Goal: Task Accomplishment & Management: Use online tool/utility

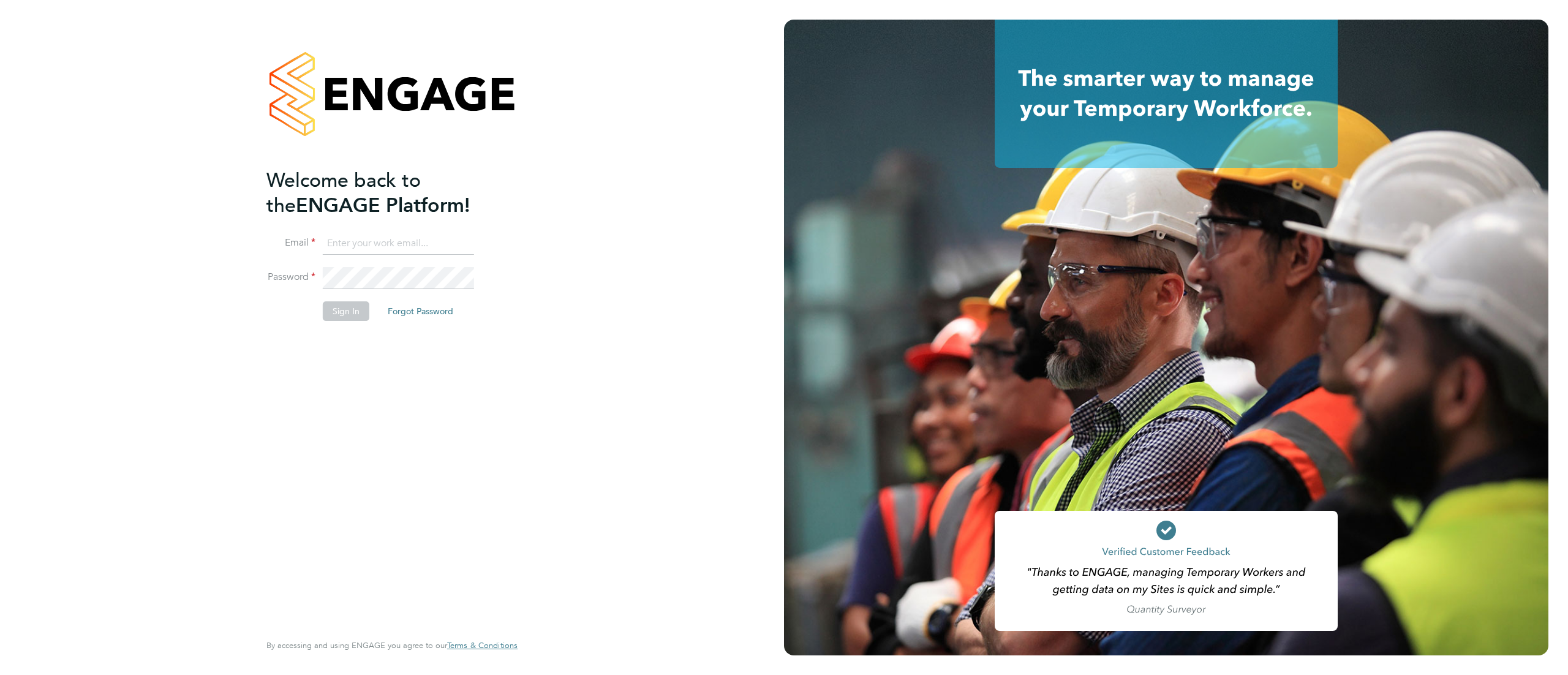
type input "fm@thornbaker.co.uk"
click at [351, 313] on button "Sign In" at bounding box center [346, 311] width 47 height 20
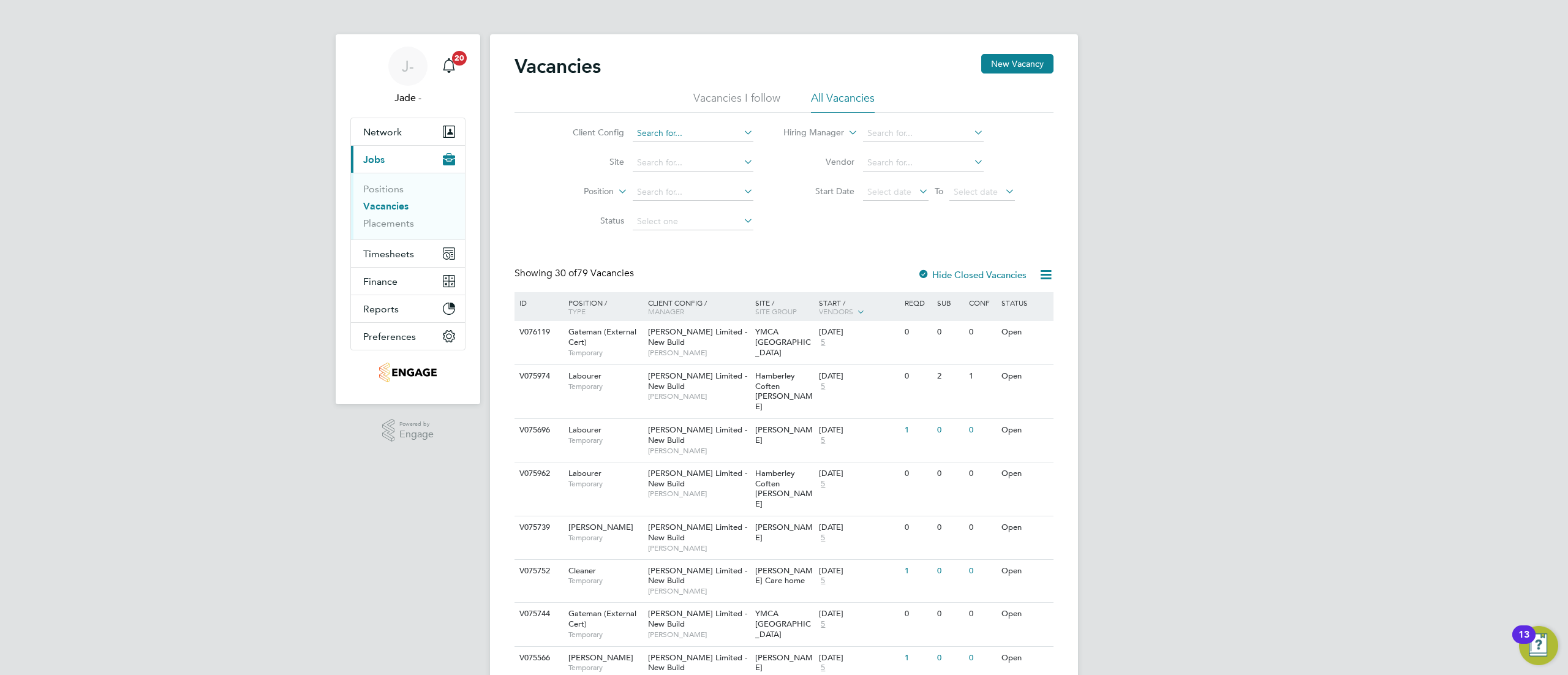
click at [667, 127] on input at bounding box center [693, 133] width 121 height 17
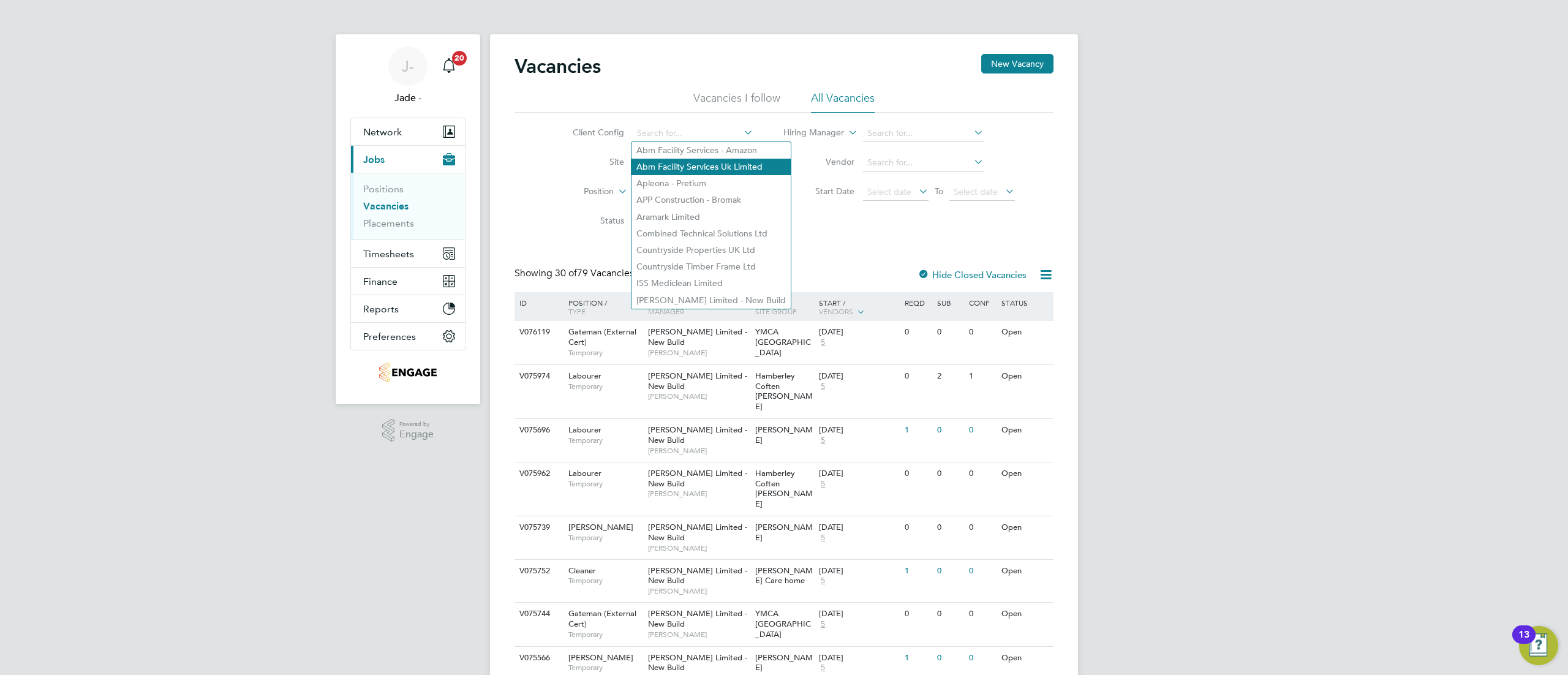
click at [682, 171] on li "Abm Facility Services Uk Limited" at bounding box center [711, 167] width 160 height 16
type input "Abm Facility Services Uk Limited"
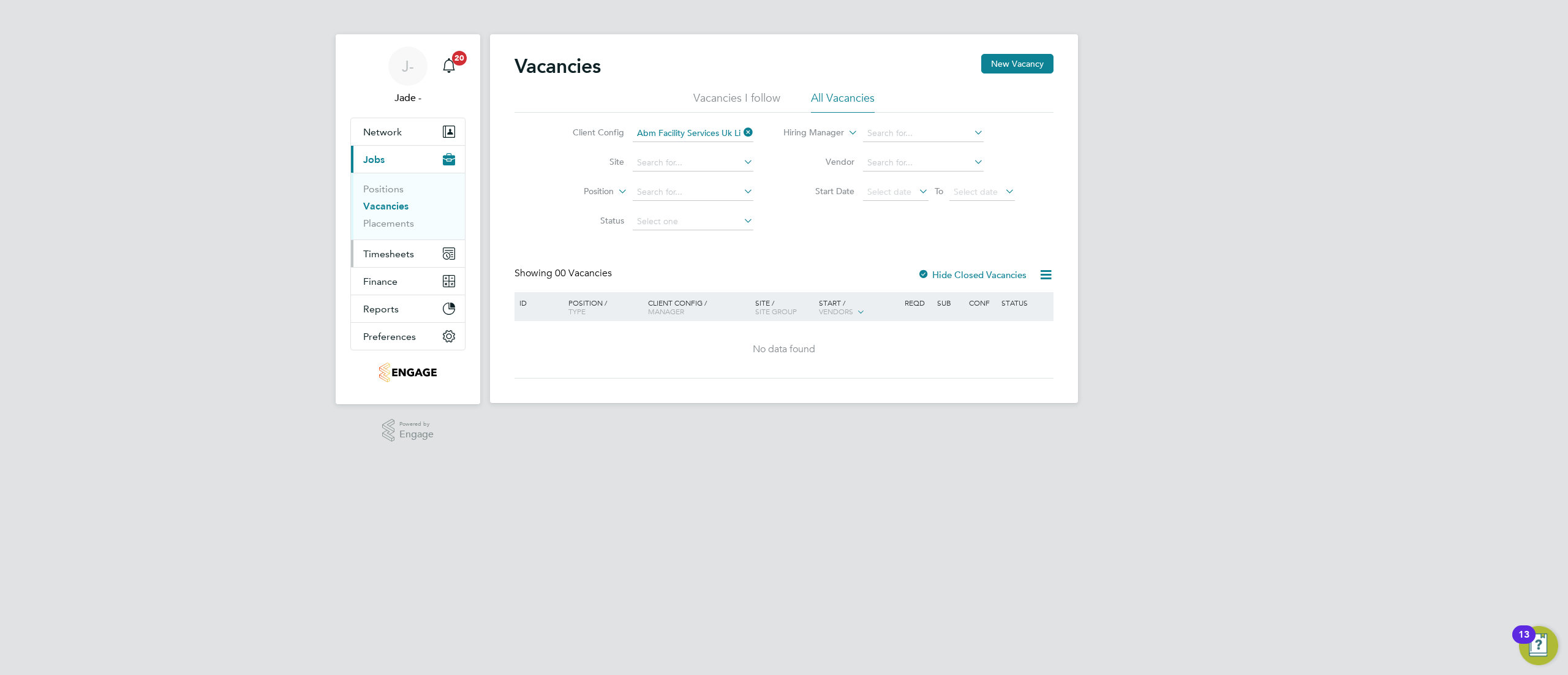
click at [428, 255] on button "Timesheets" at bounding box center [407, 254] width 114 height 27
click at [394, 217] on link "Timesheets" at bounding box center [388, 216] width 51 height 12
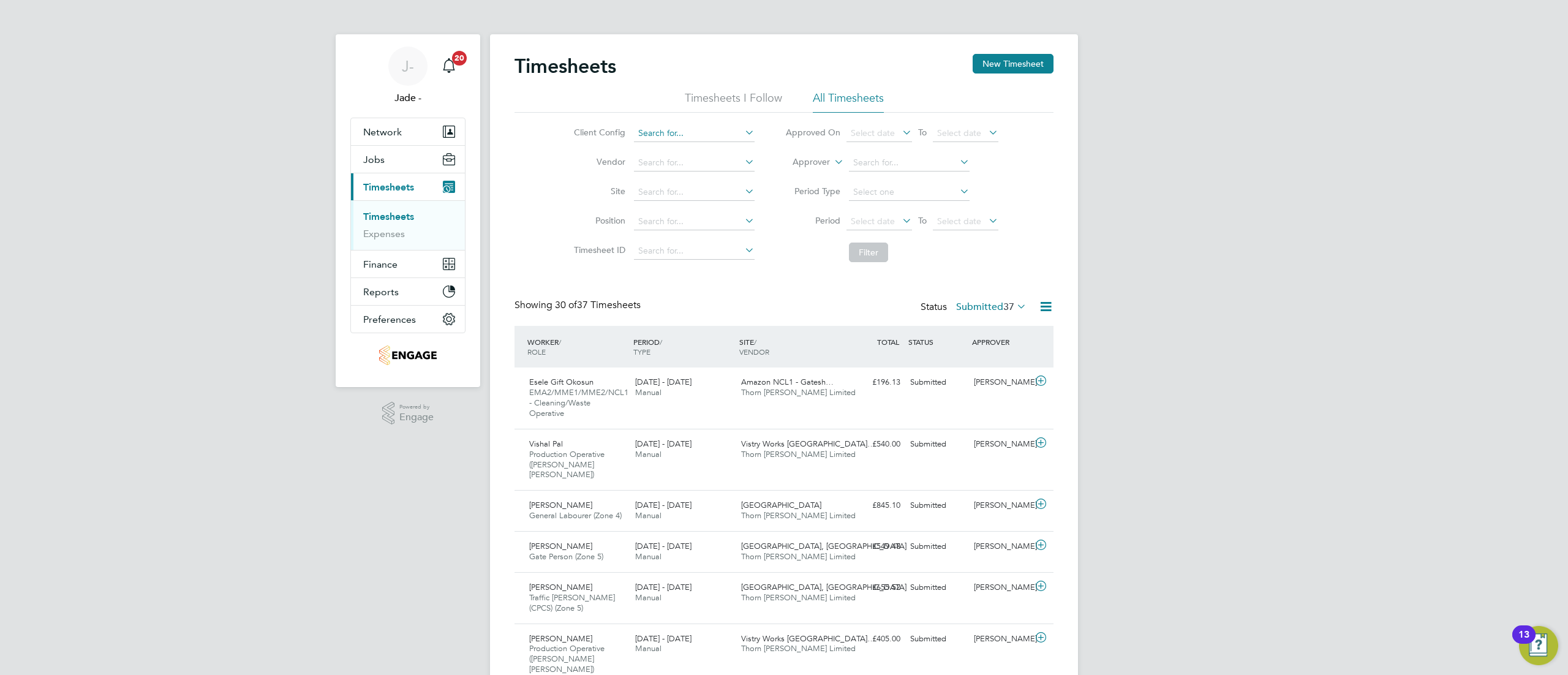
click at [695, 132] on input at bounding box center [694, 133] width 121 height 17
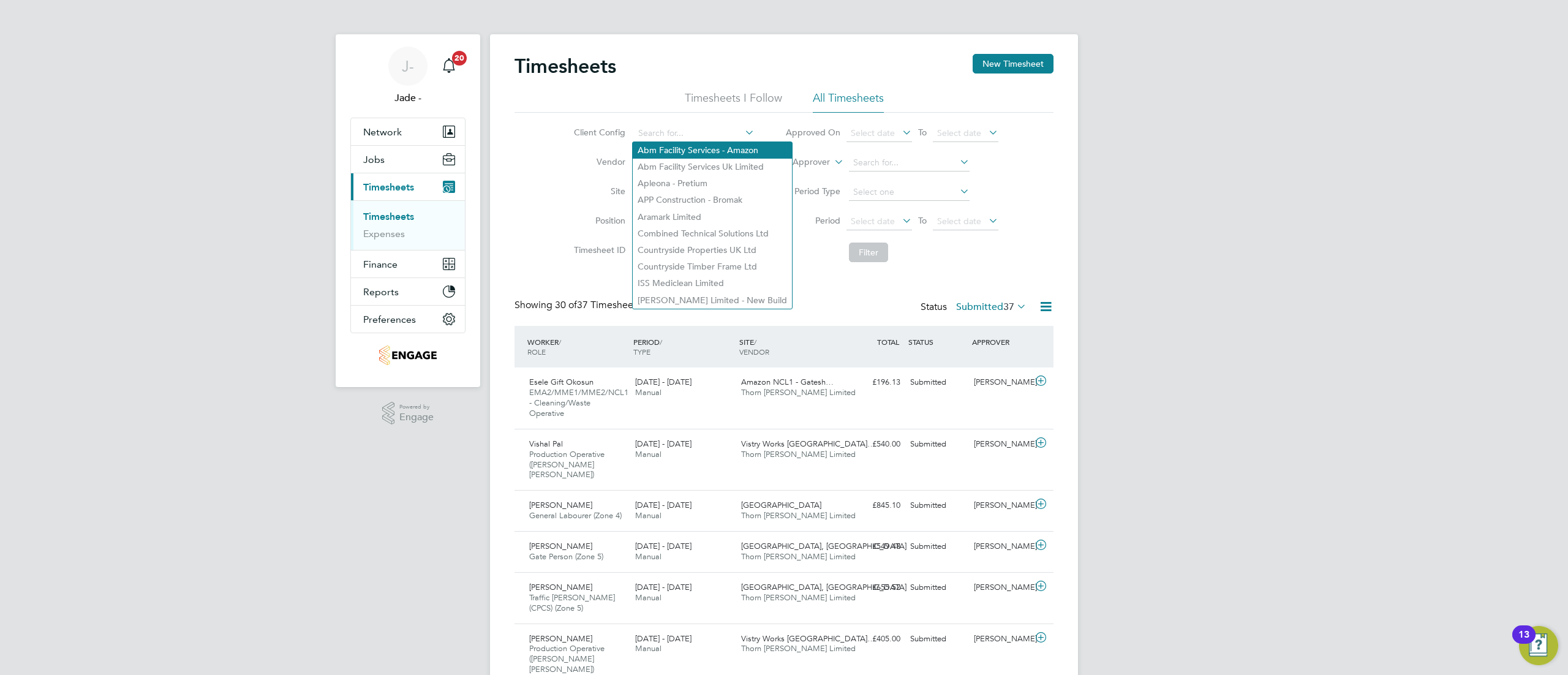
click at [698, 153] on li "Abm Facility Services - Amazon" at bounding box center [713, 150] width 160 height 16
type input "Abm Facility Services - Amazon"
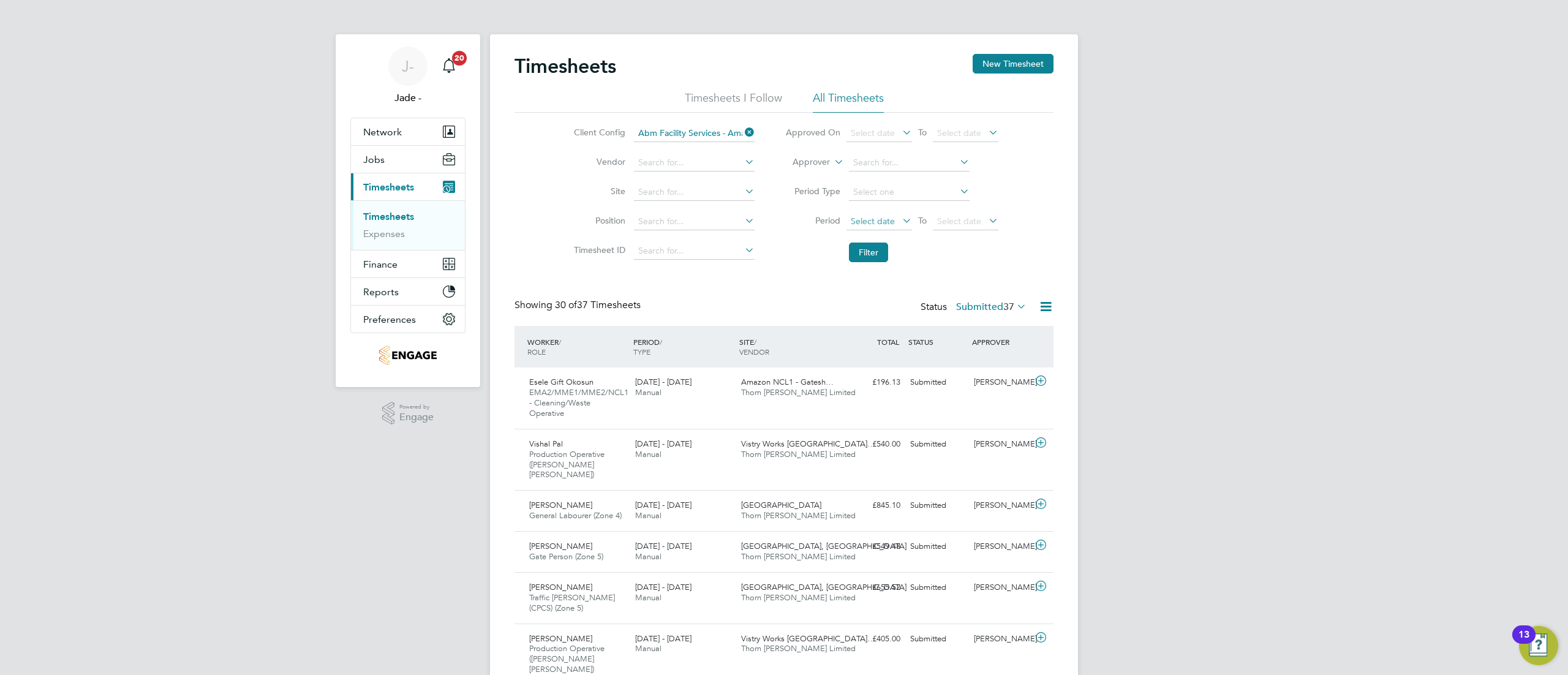
click at [879, 227] on span "Select date" at bounding box center [879, 221] width 65 height 16
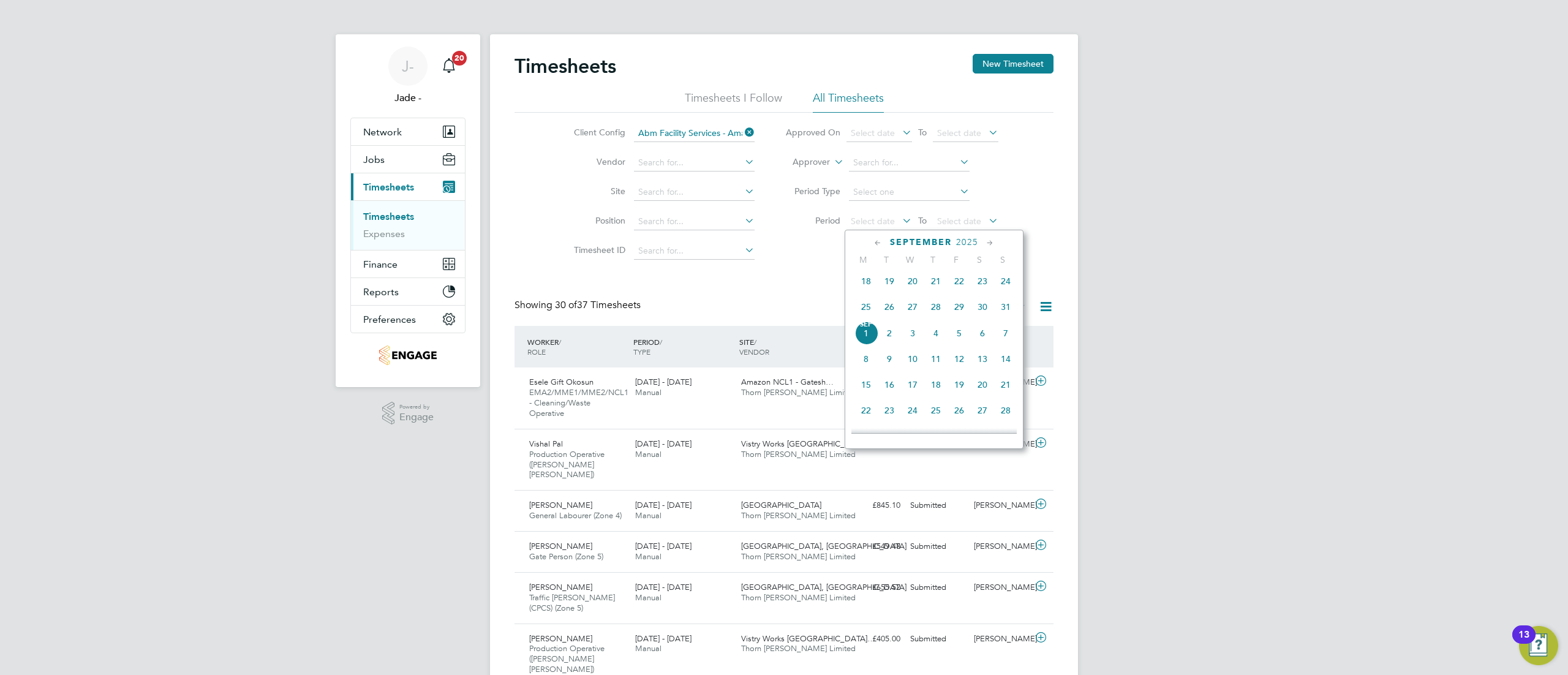
click at [981, 287] on span "23" at bounding box center [983, 281] width 23 height 23
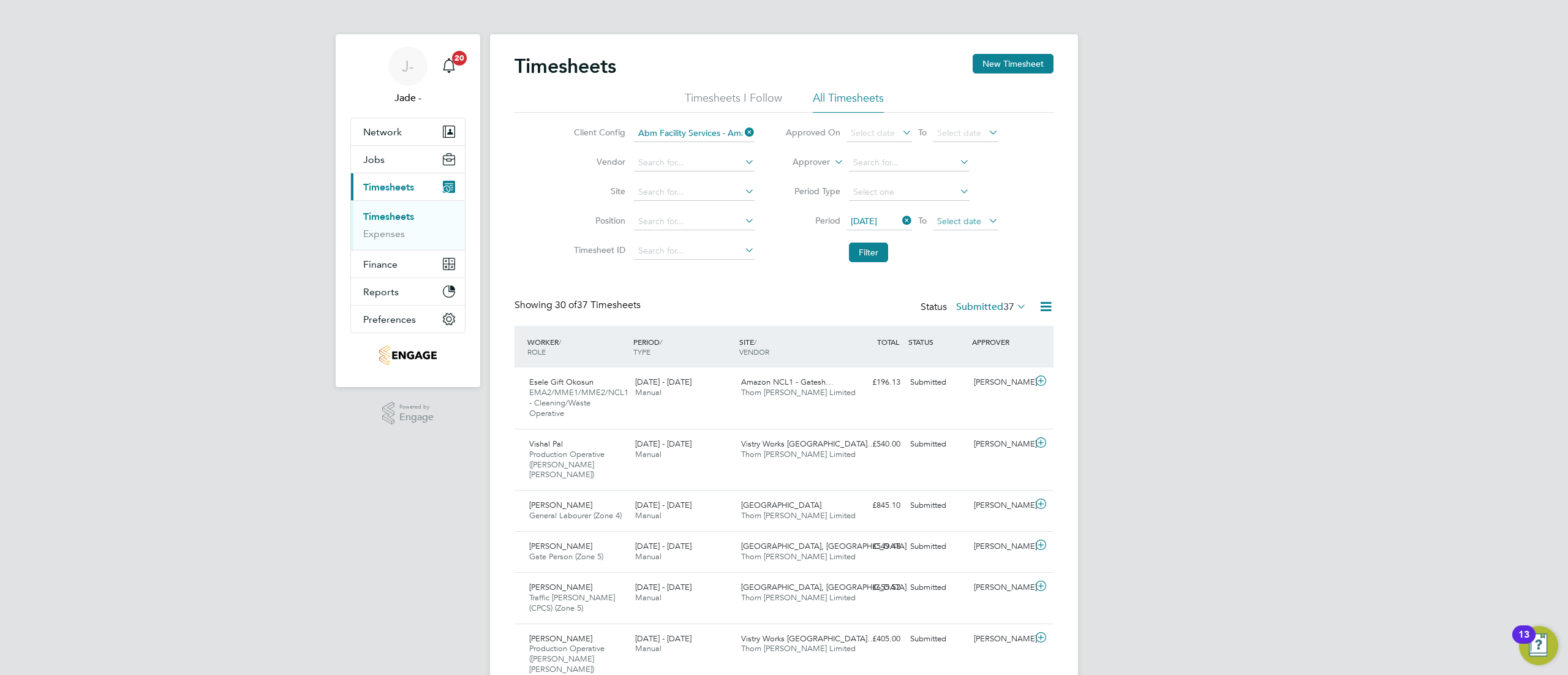
click at [950, 223] on span "Select date" at bounding box center [958, 221] width 44 height 11
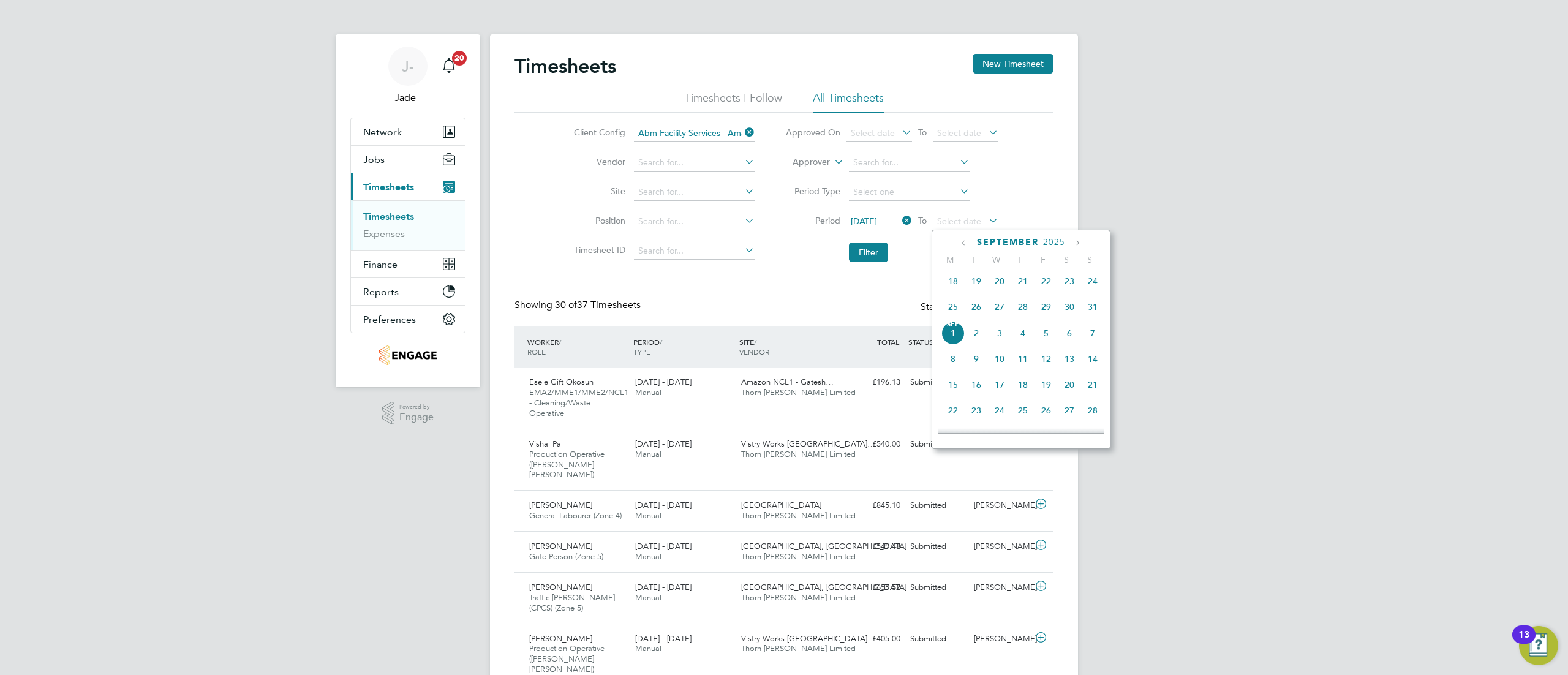
click at [1046, 311] on span "29" at bounding box center [1046, 307] width 23 height 23
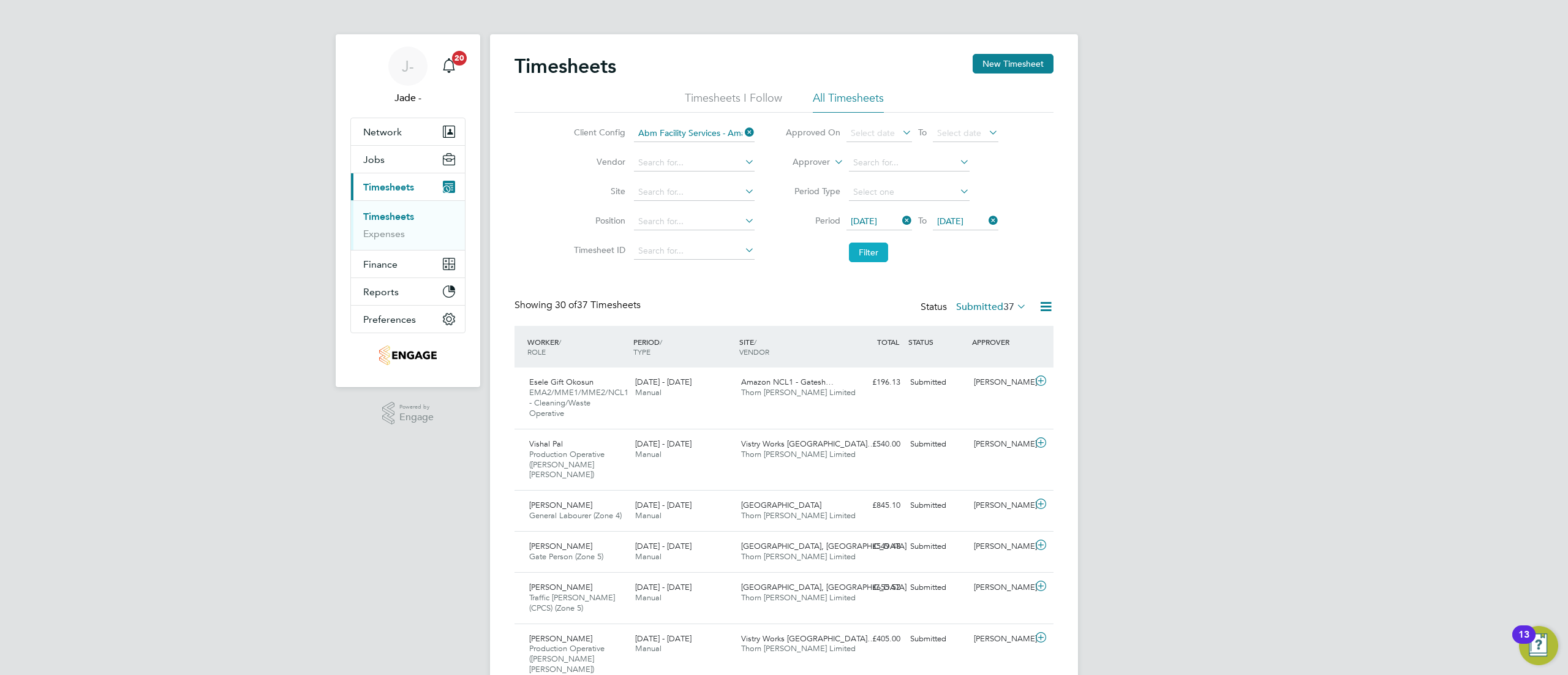
click at [869, 250] on button "Filter" at bounding box center [869, 253] width 39 height 20
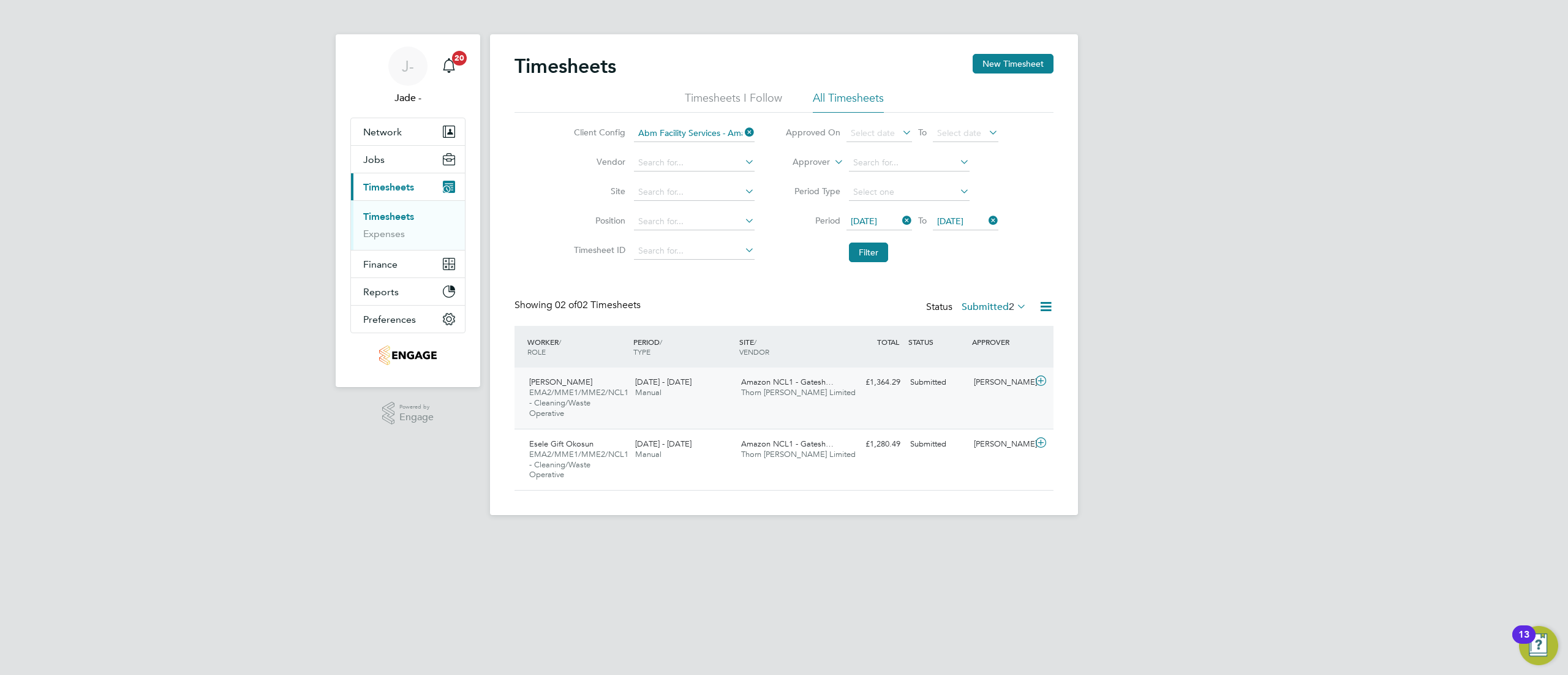
click at [733, 420] on div "Paul Chiedozie Ekoh EMA2/MME1/MME2/NCL1 - Cleaning/Waste Operative 23 - 29 Aug …" at bounding box center [784, 398] width 539 height 61
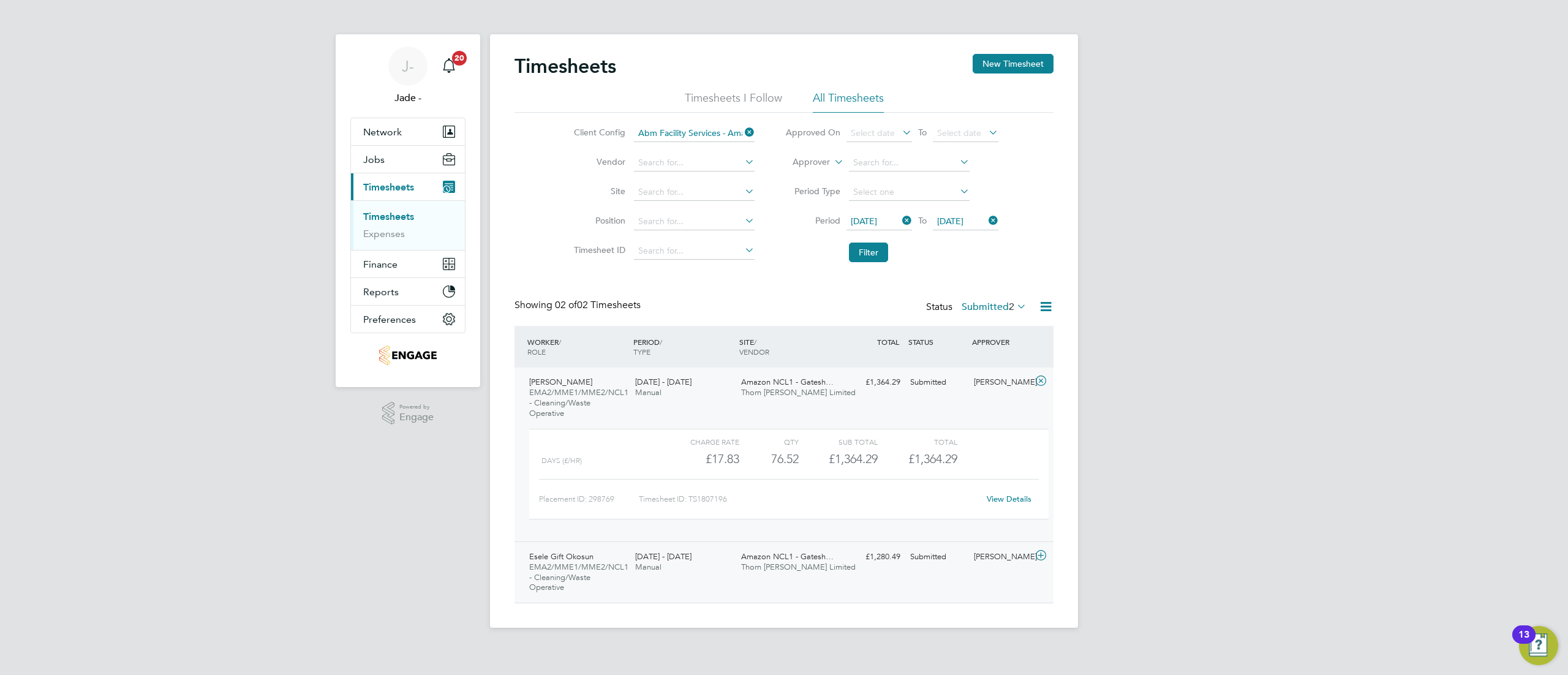
click at [716, 571] on div "23 - 29 Aug 2025 Manual" at bounding box center [683, 562] width 106 height 30
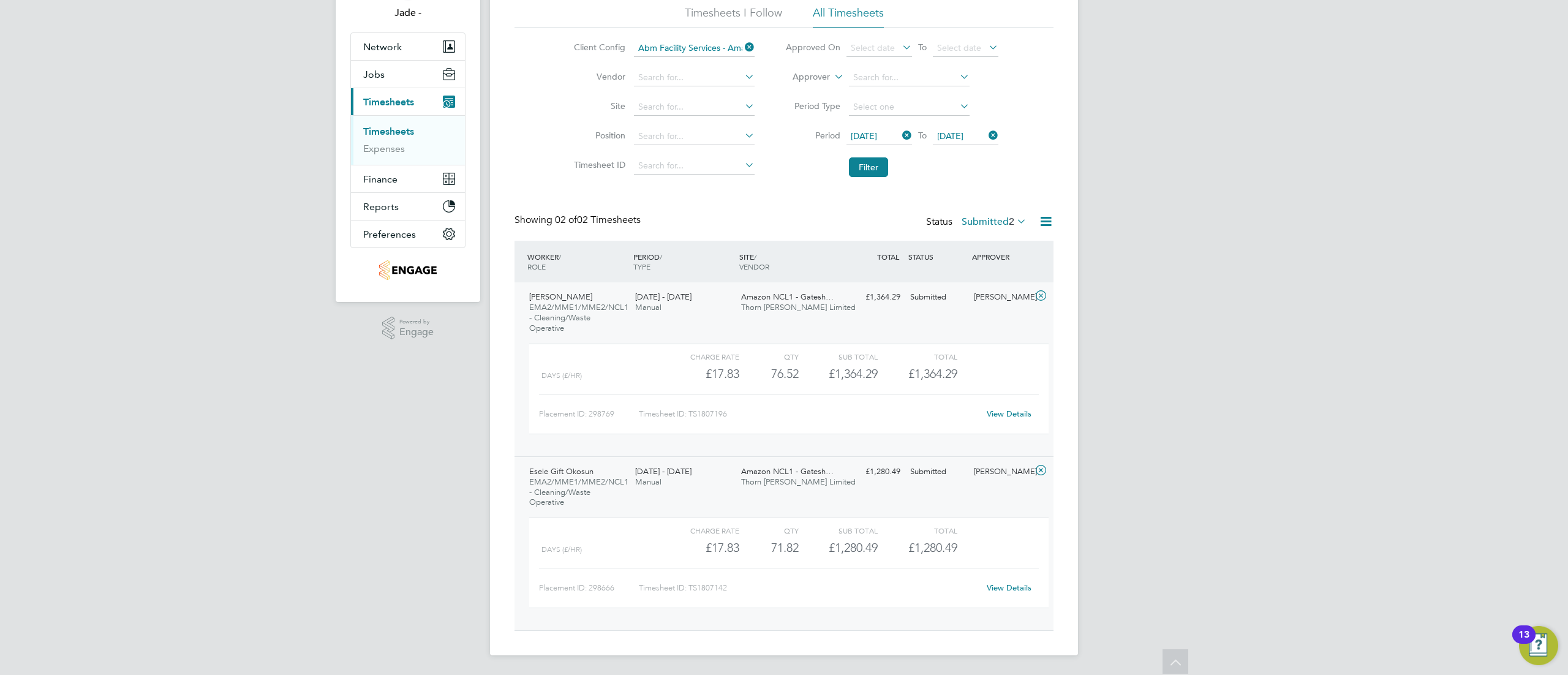
click at [1018, 409] on link "View Details" at bounding box center [1009, 414] width 45 height 11
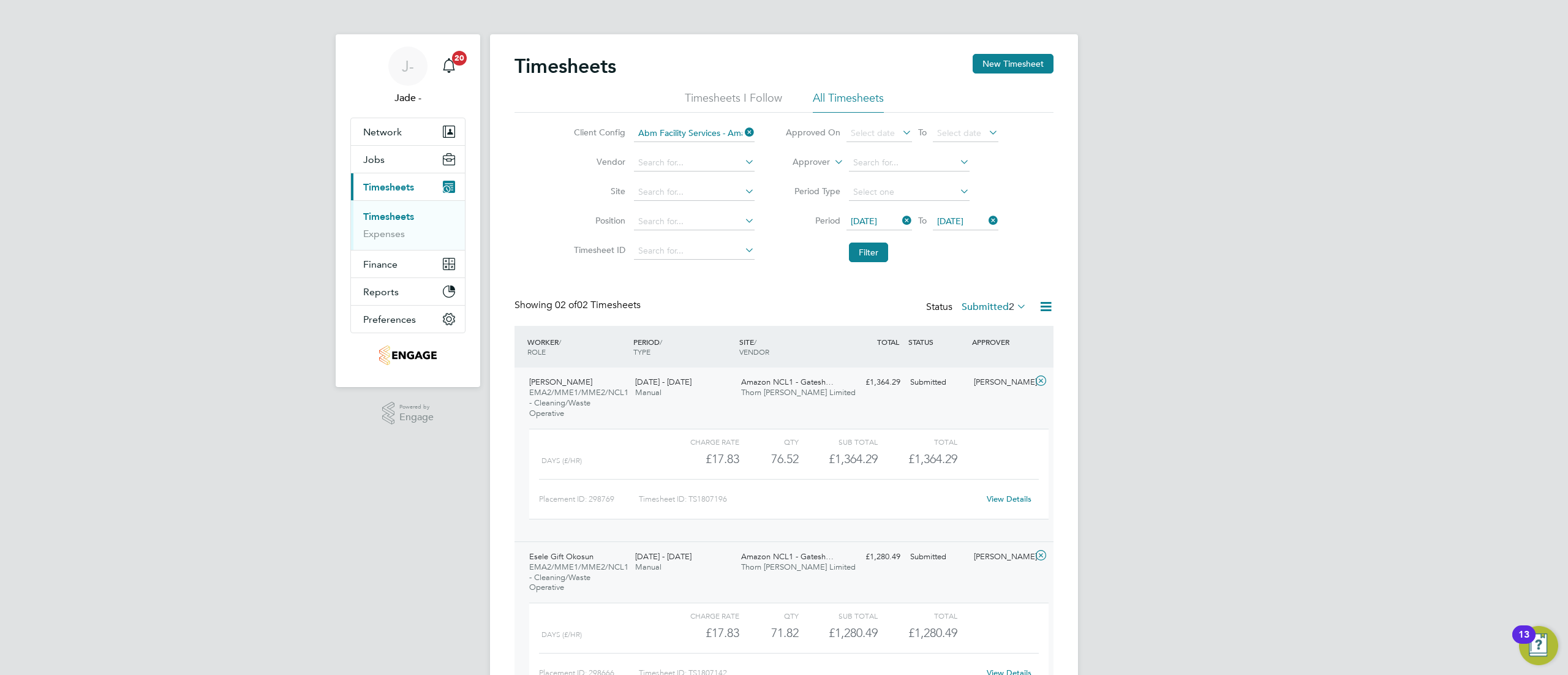
click at [1101, 4] on div "J- Jade - Notifications 20 Applications: Network Team Members Businesses Sites …" at bounding box center [784, 380] width 1568 height 760
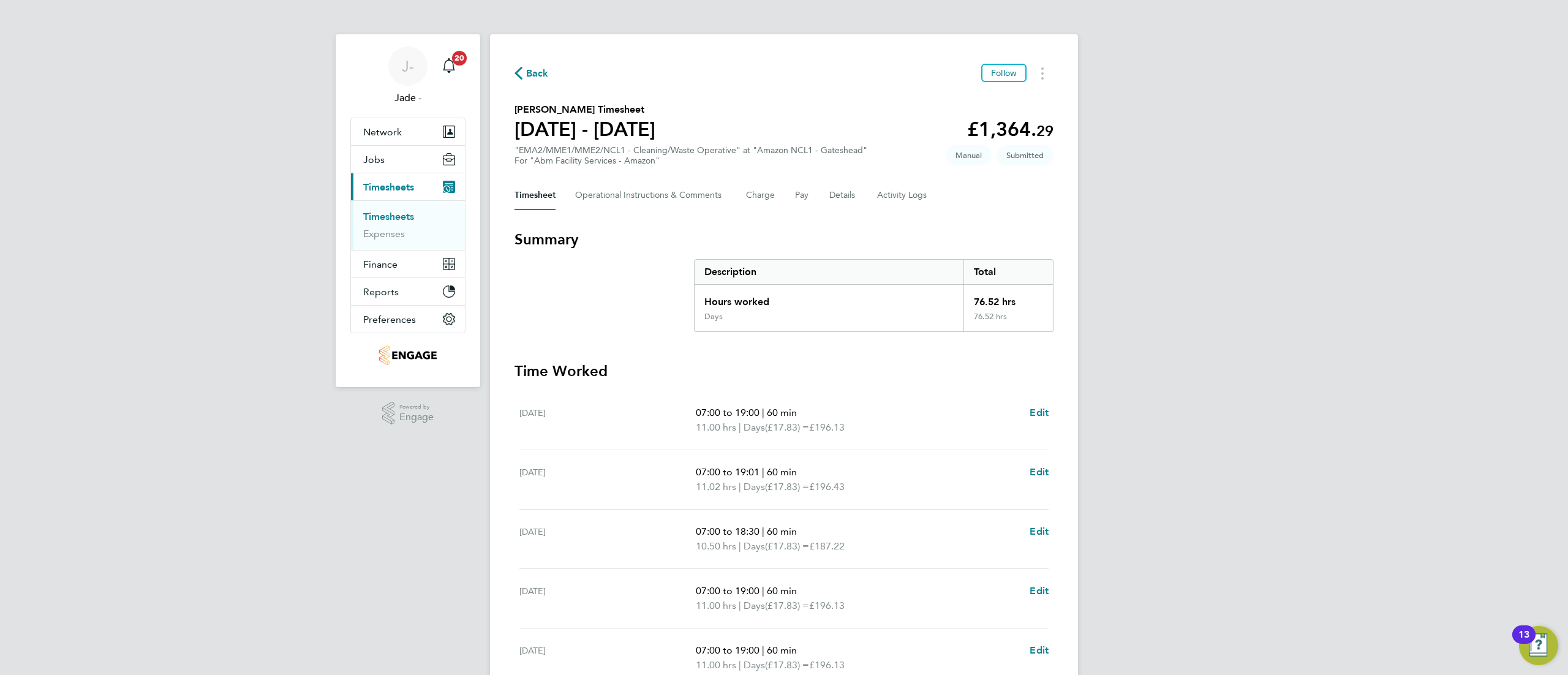
click at [526, 68] on span "Back" at bounding box center [537, 74] width 22 height 14
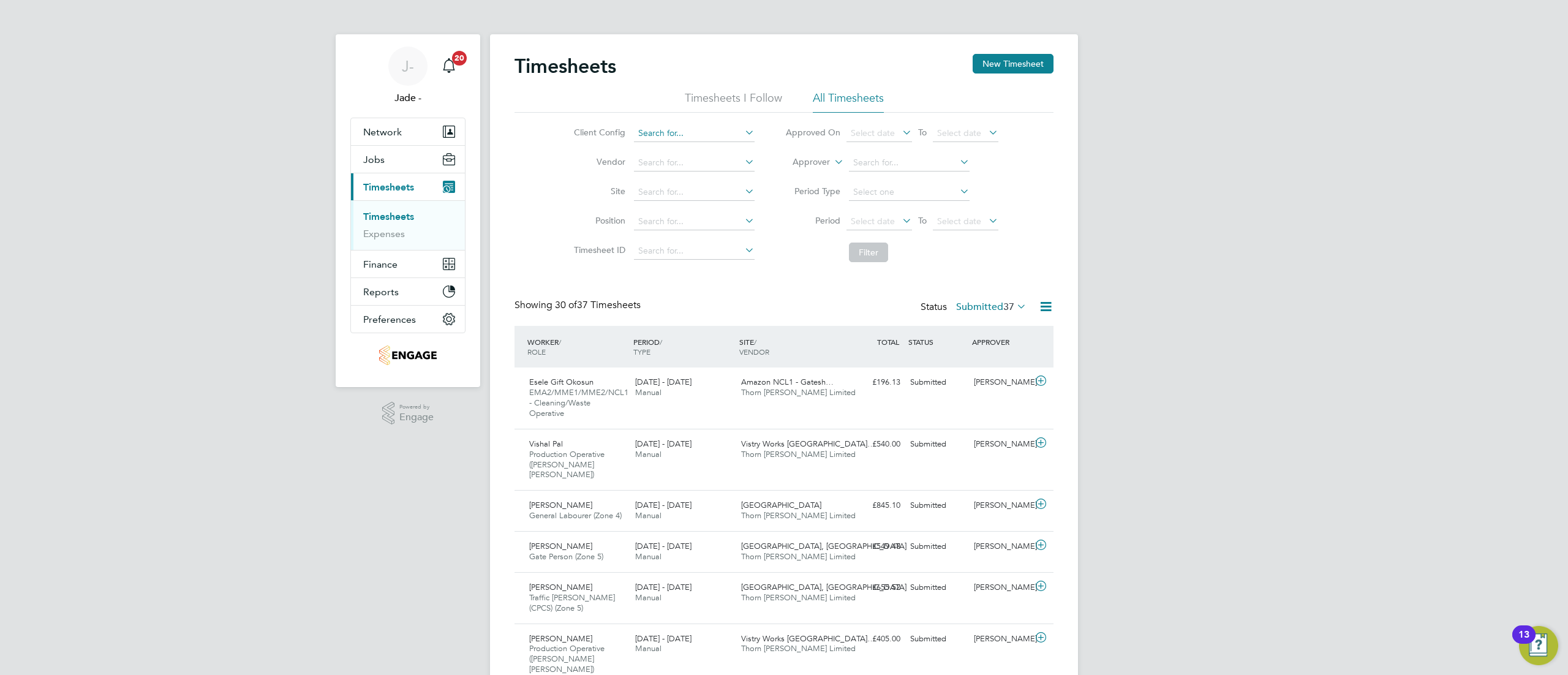
click at [716, 136] on input at bounding box center [694, 133] width 121 height 17
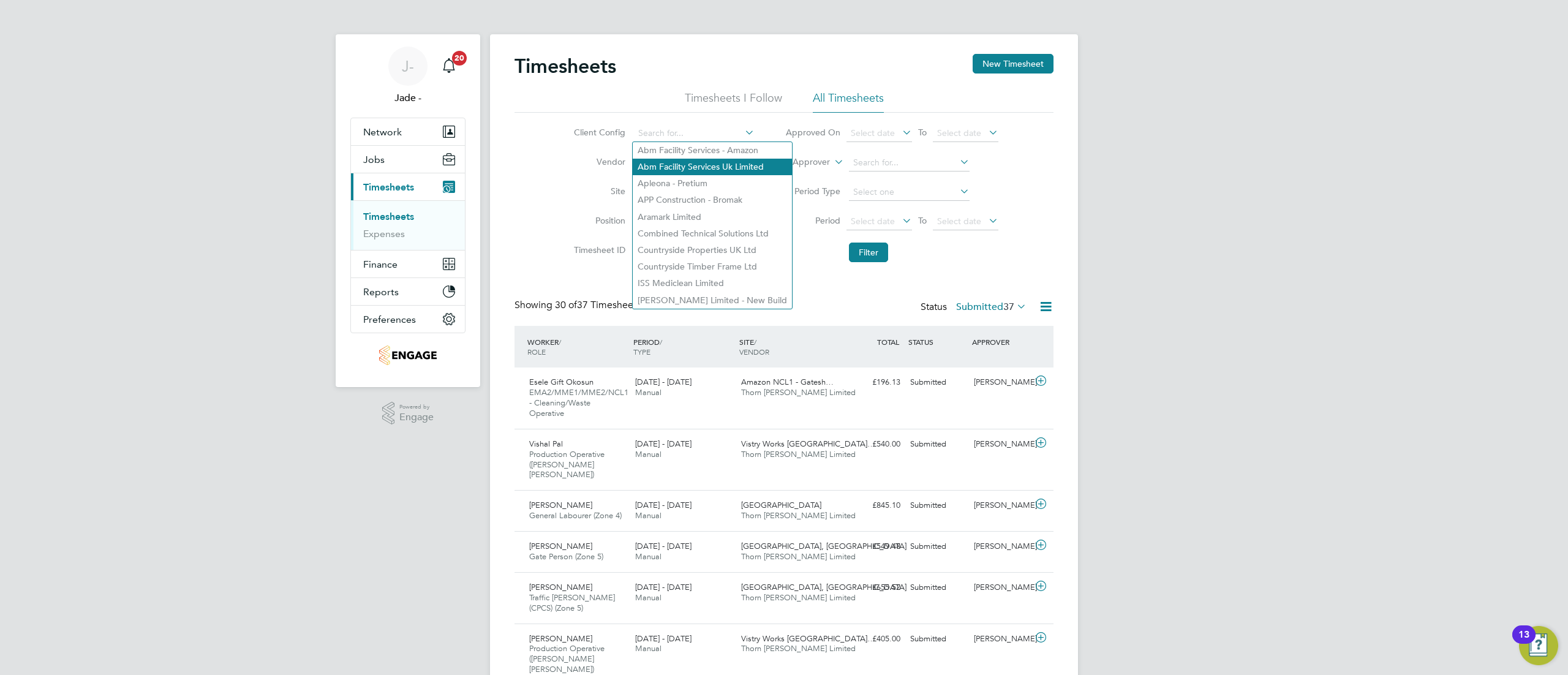
click at [716, 161] on li "Abm Facility Services Uk Limited" at bounding box center [713, 167] width 160 height 16
type input "Abm Facility Services Uk Limited"
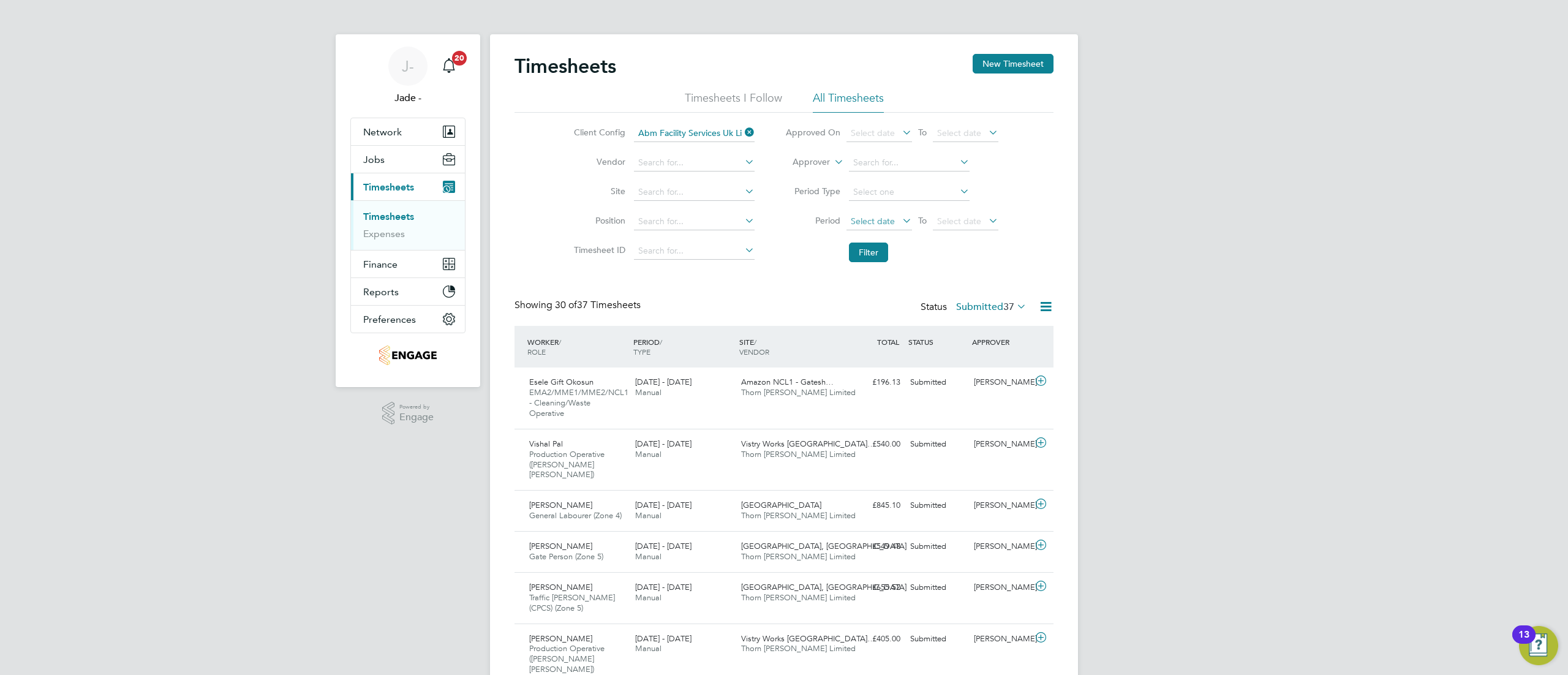
click at [872, 218] on span "Select date" at bounding box center [872, 221] width 44 height 11
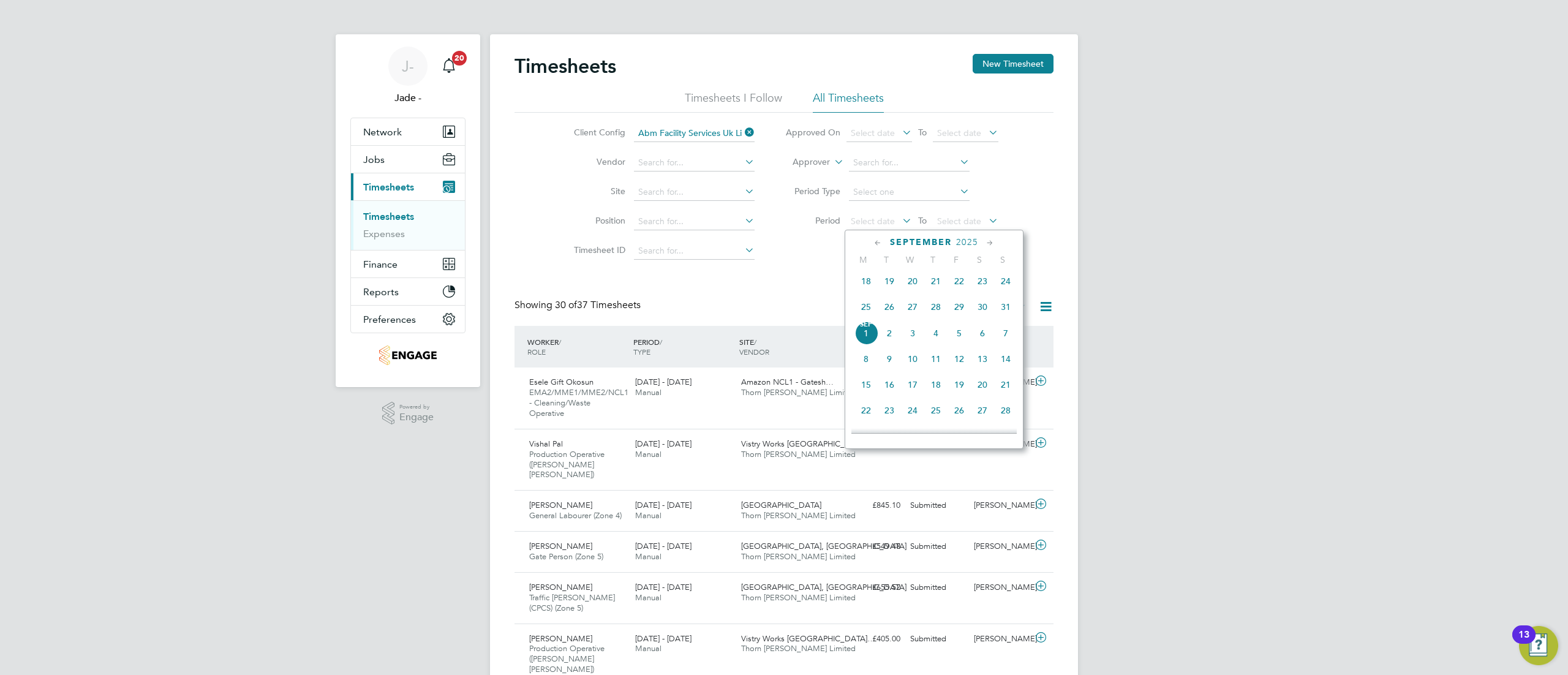
click at [985, 286] on span "23" at bounding box center [983, 281] width 23 height 23
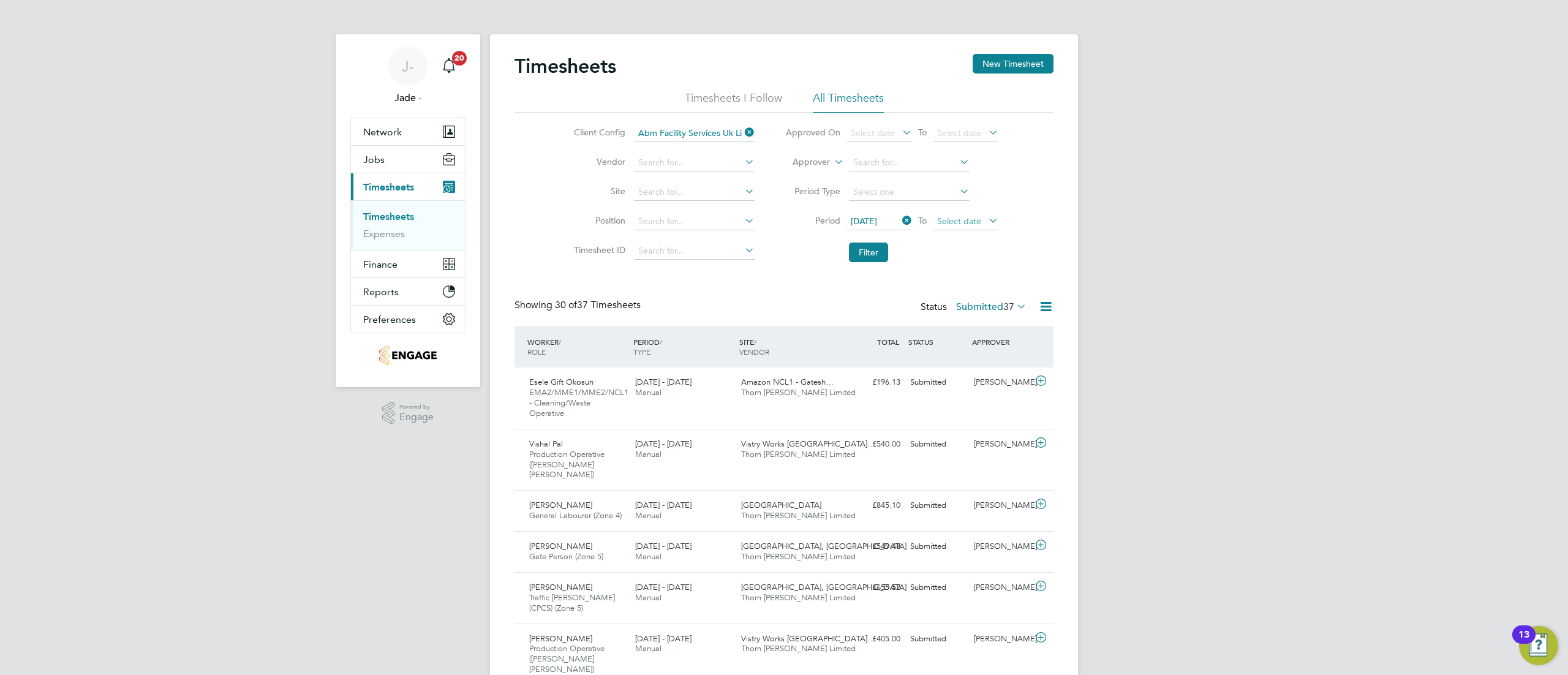
click at [964, 215] on span "Select date" at bounding box center [958, 221] width 44 height 11
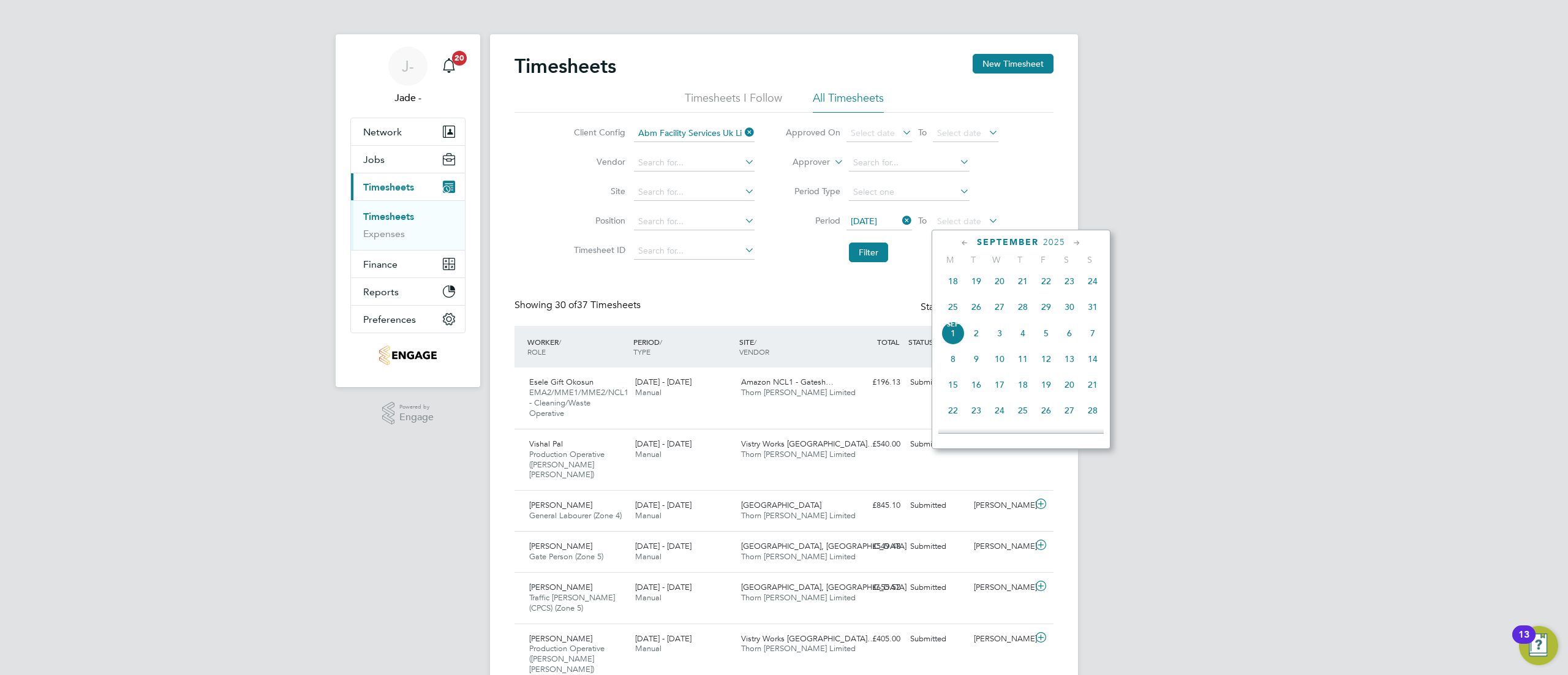
click at [1044, 311] on span "29" at bounding box center [1046, 307] width 23 height 23
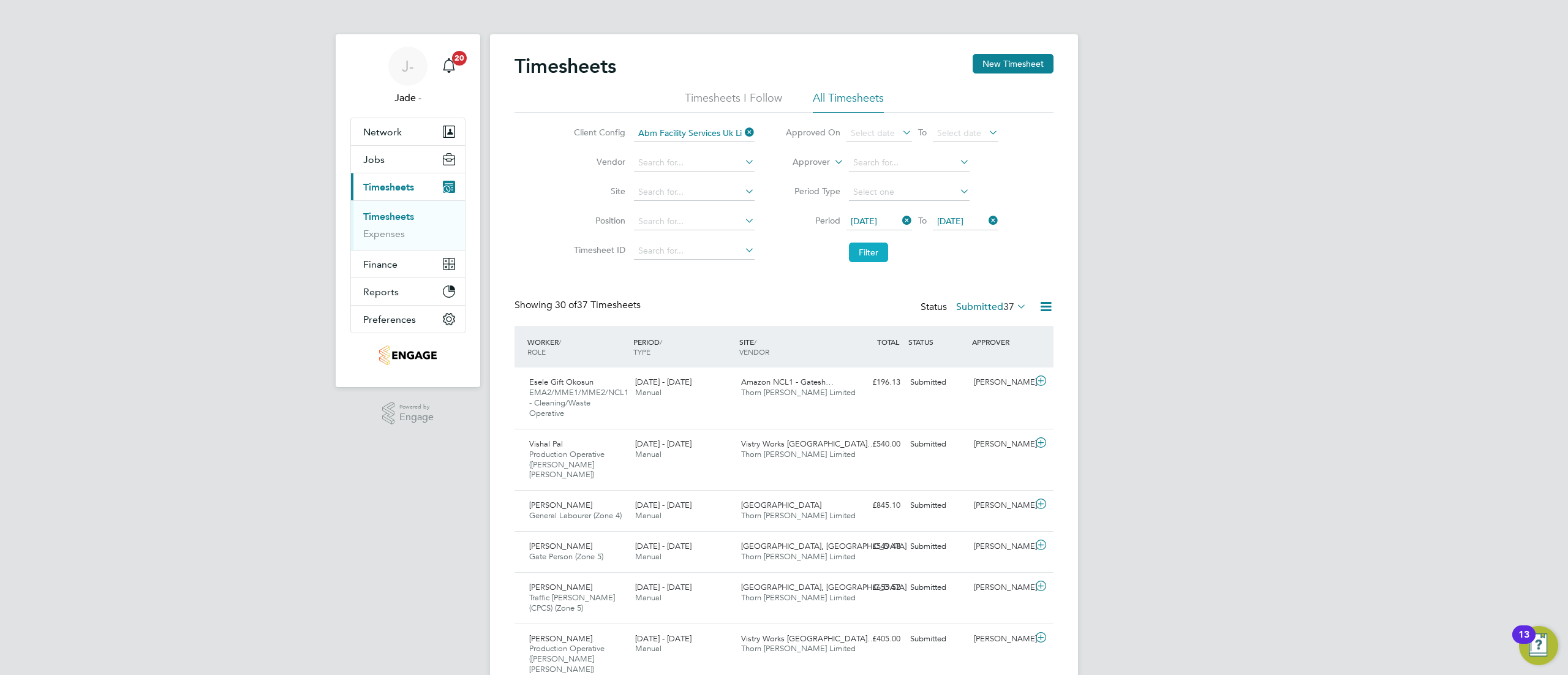
click at [884, 250] on button "Filter" at bounding box center [869, 253] width 39 height 20
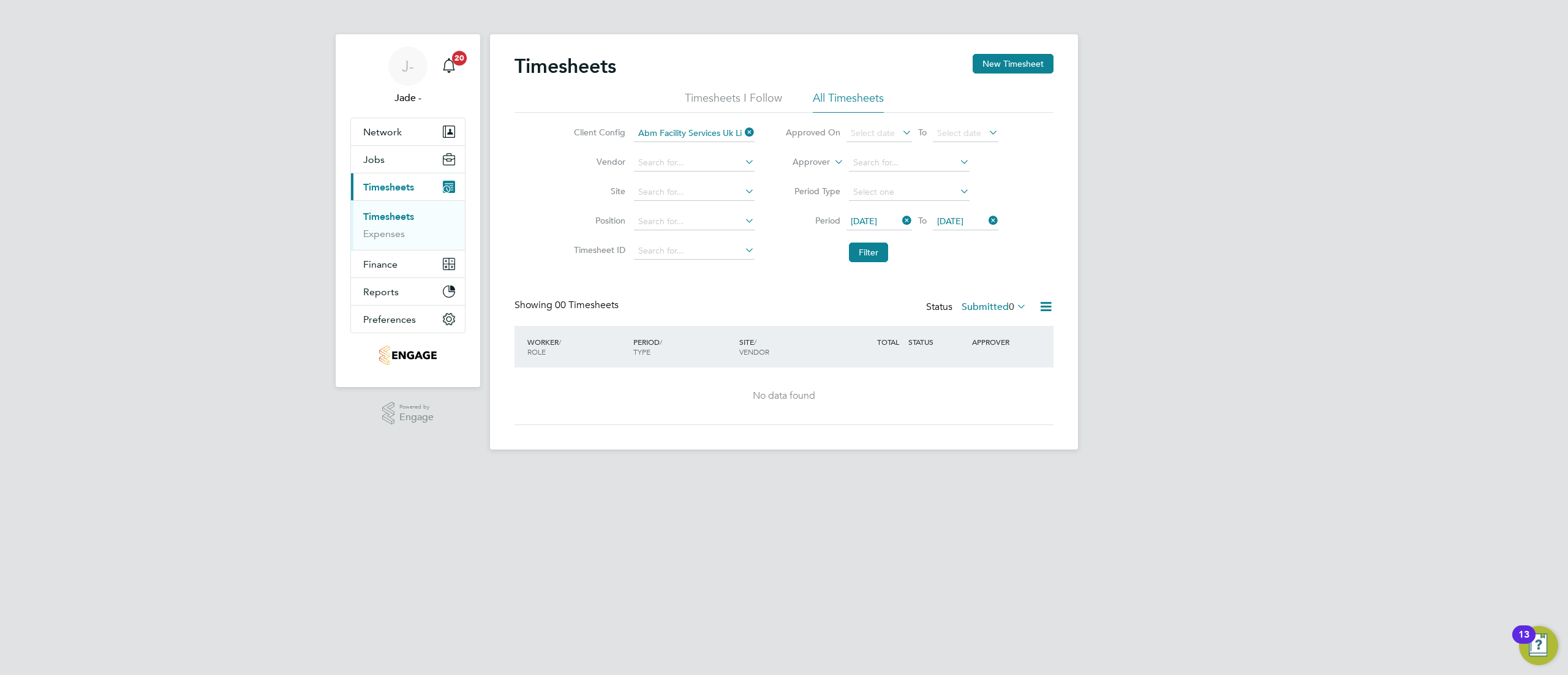
click at [976, 310] on label "Submitted 0" at bounding box center [994, 307] width 65 height 13
click at [989, 386] on li "Approved" at bounding box center [992, 380] width 56 height 17
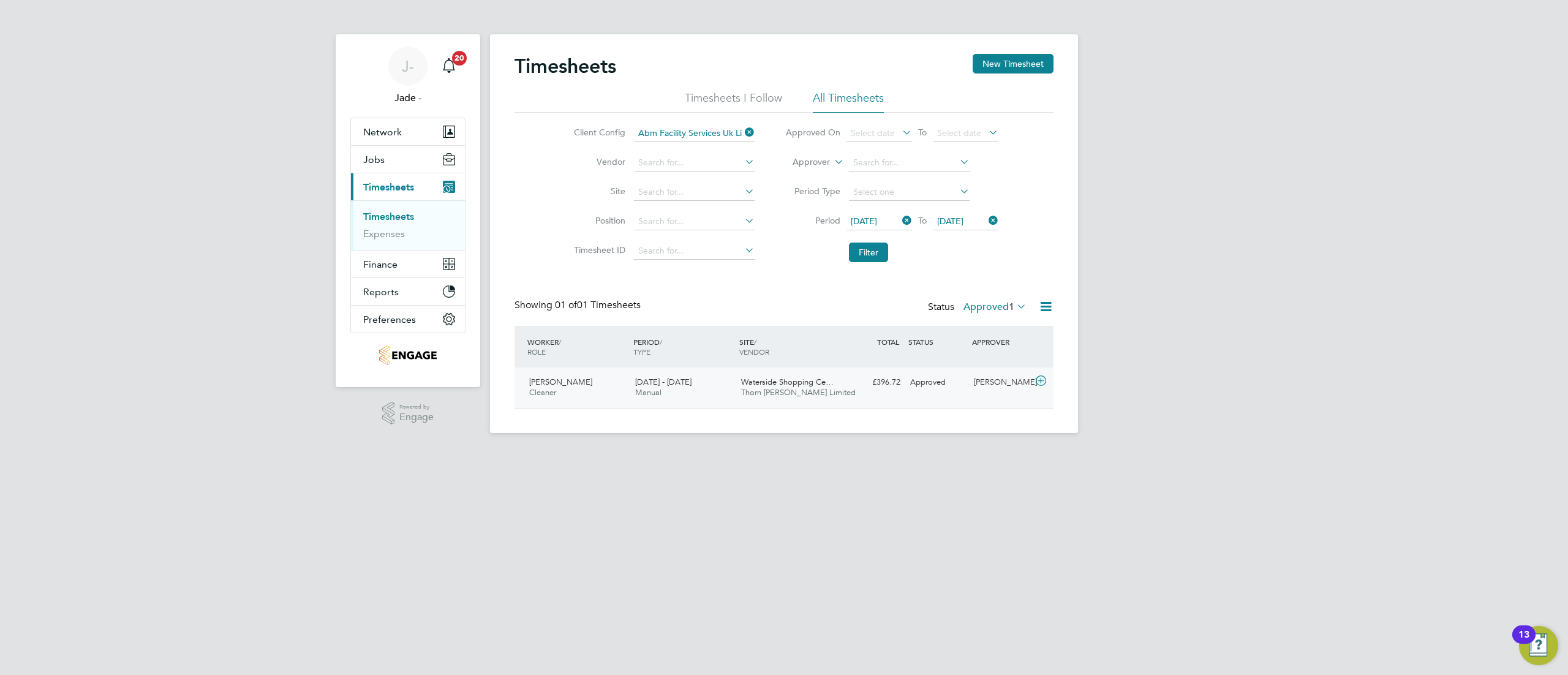
click at [851, 395] on div "Adejuwon Olatunji Cleaner 23 - 29 Aug 2025 23 - 29 Aug 2025 Manual Waterside Sh…" at bounding box center [784, 387] width 539 height 40
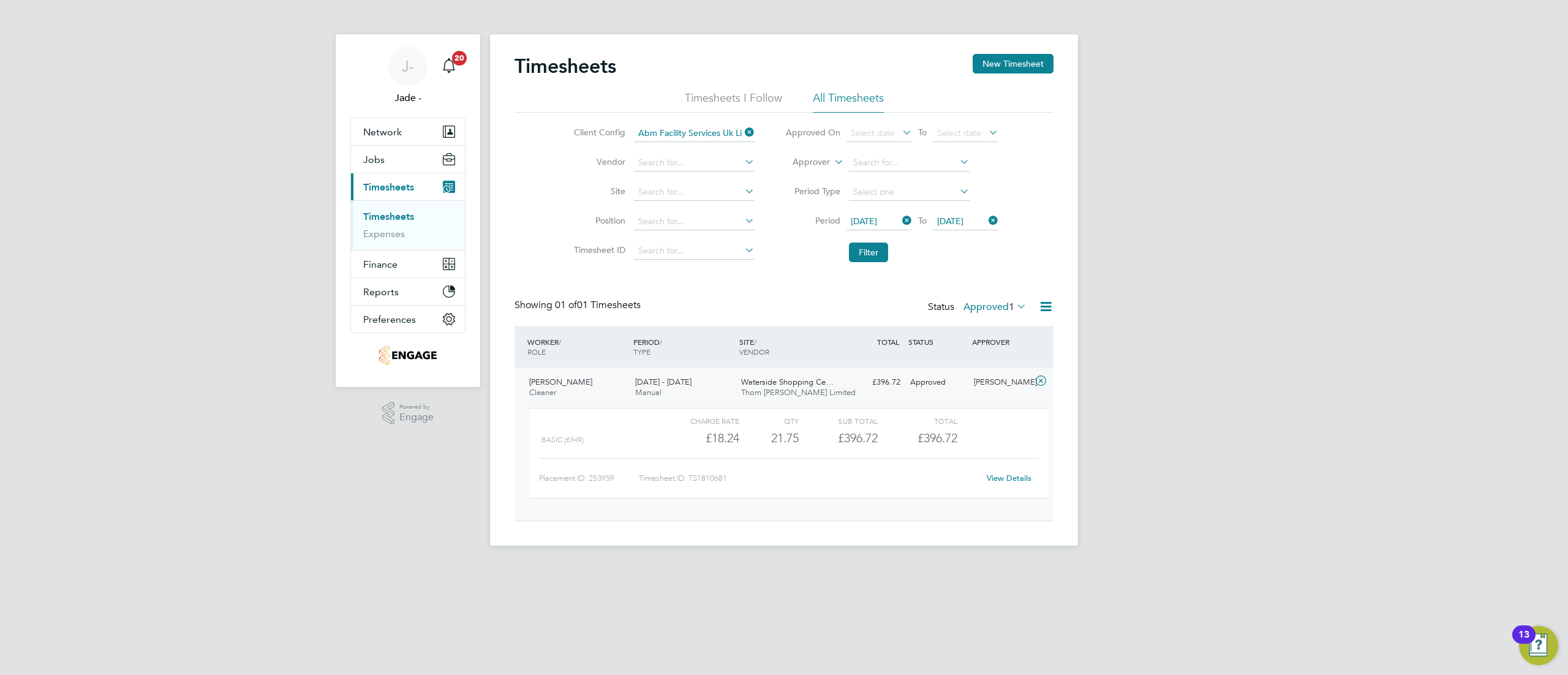
click at [1001, 474] on link "View Details" at bounding box center [1009, 478] width 45 height 11
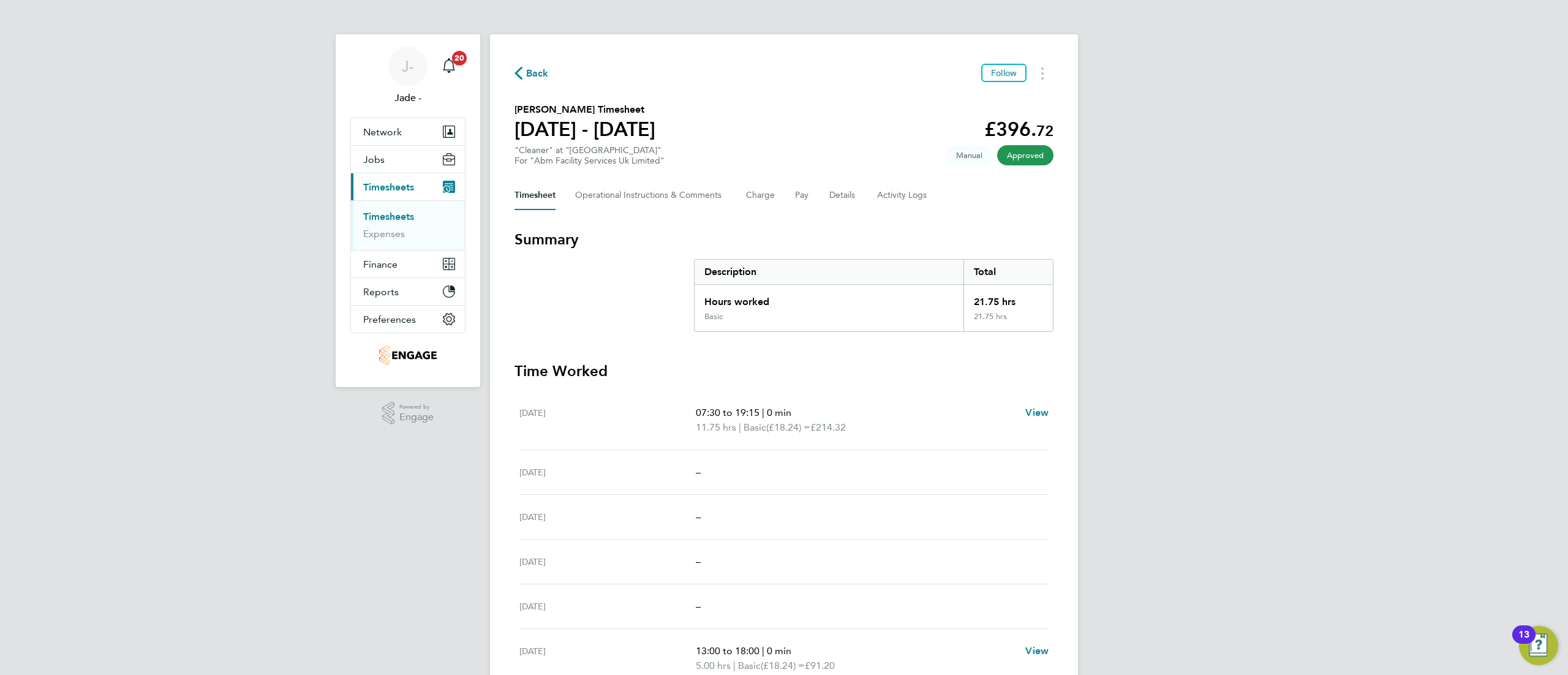
click at [535, 65] on button "Back" at bounding box center [532, 73] width 34 height 15
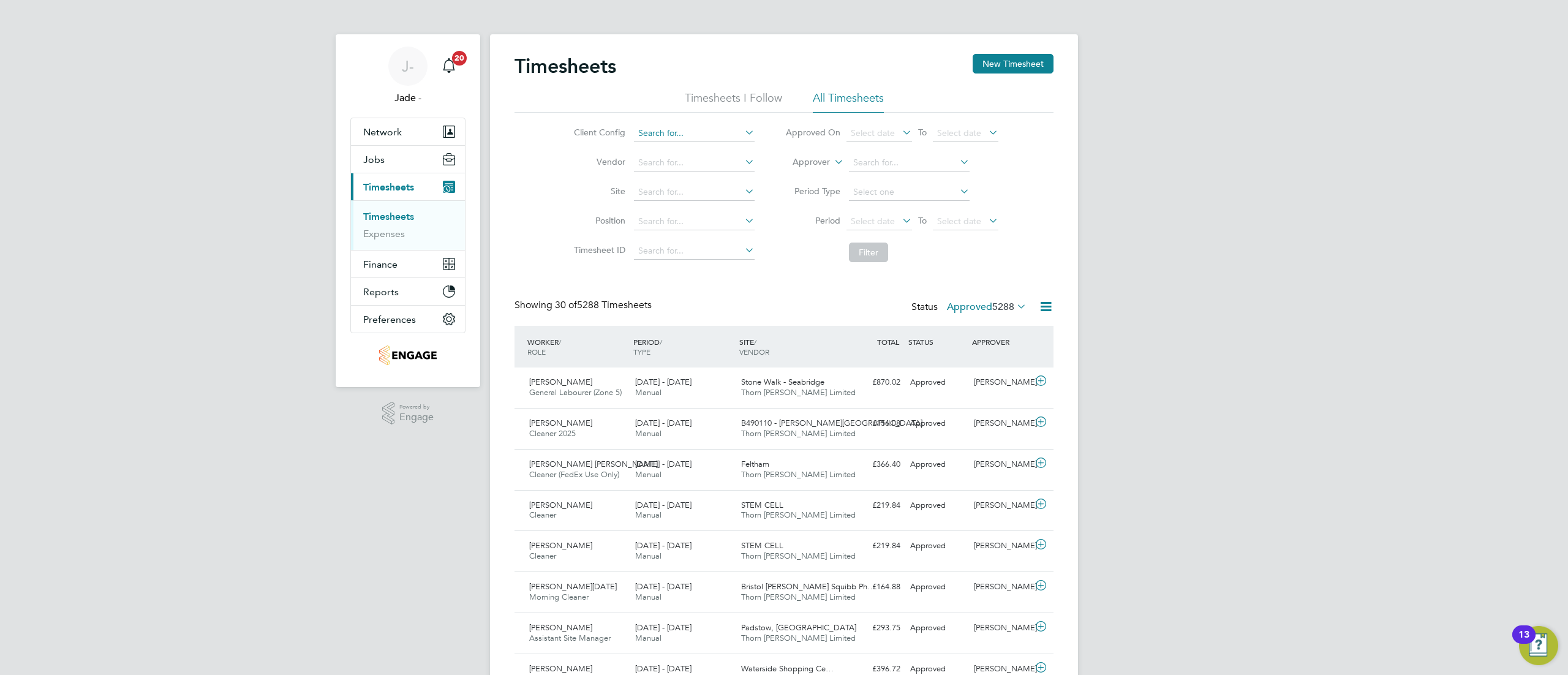
click at [720, 130] on input at bounding box center [694, 133] width 121 height 17
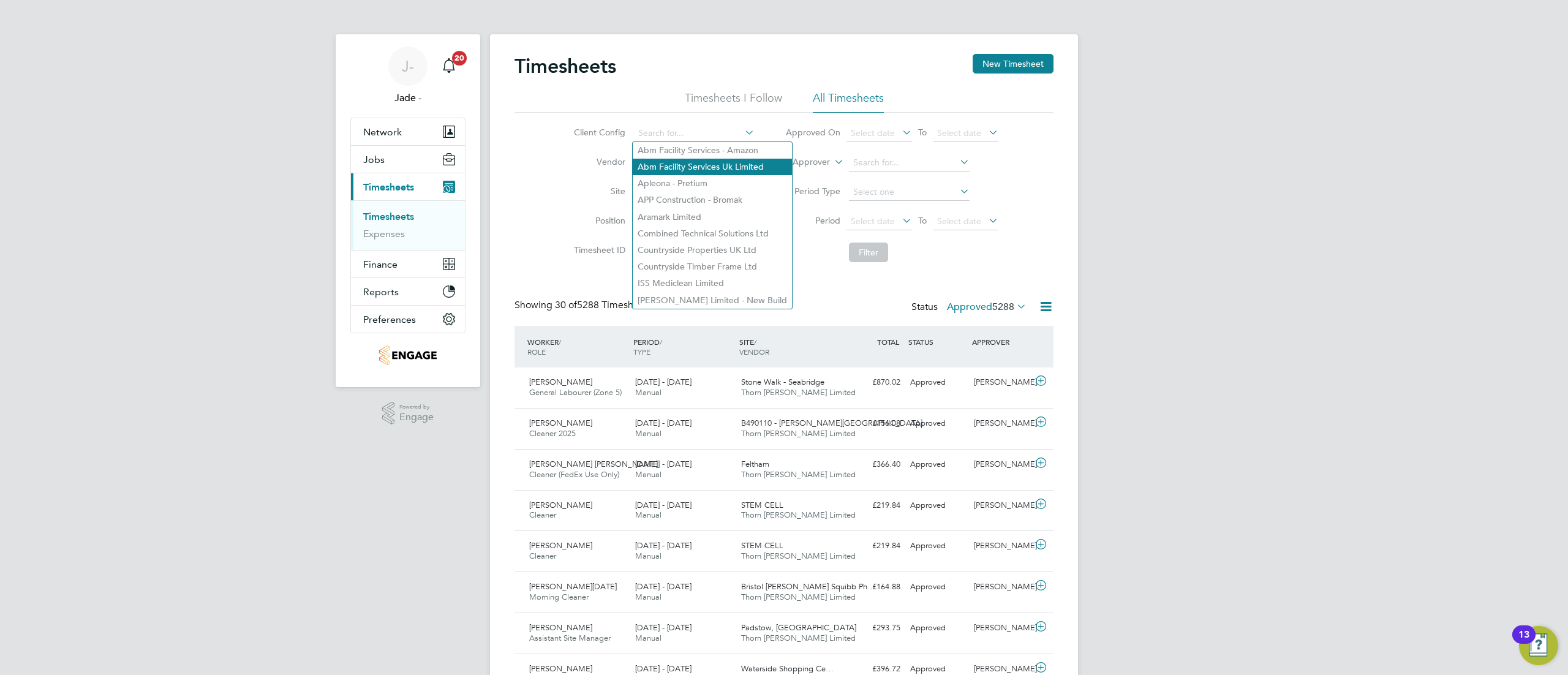
click at [702, 165] on li "Abm Facility Services Uk Limited" at bounding box center [713, 167] width 160 height 16
type input "Abm Facility Services Uk Limited"
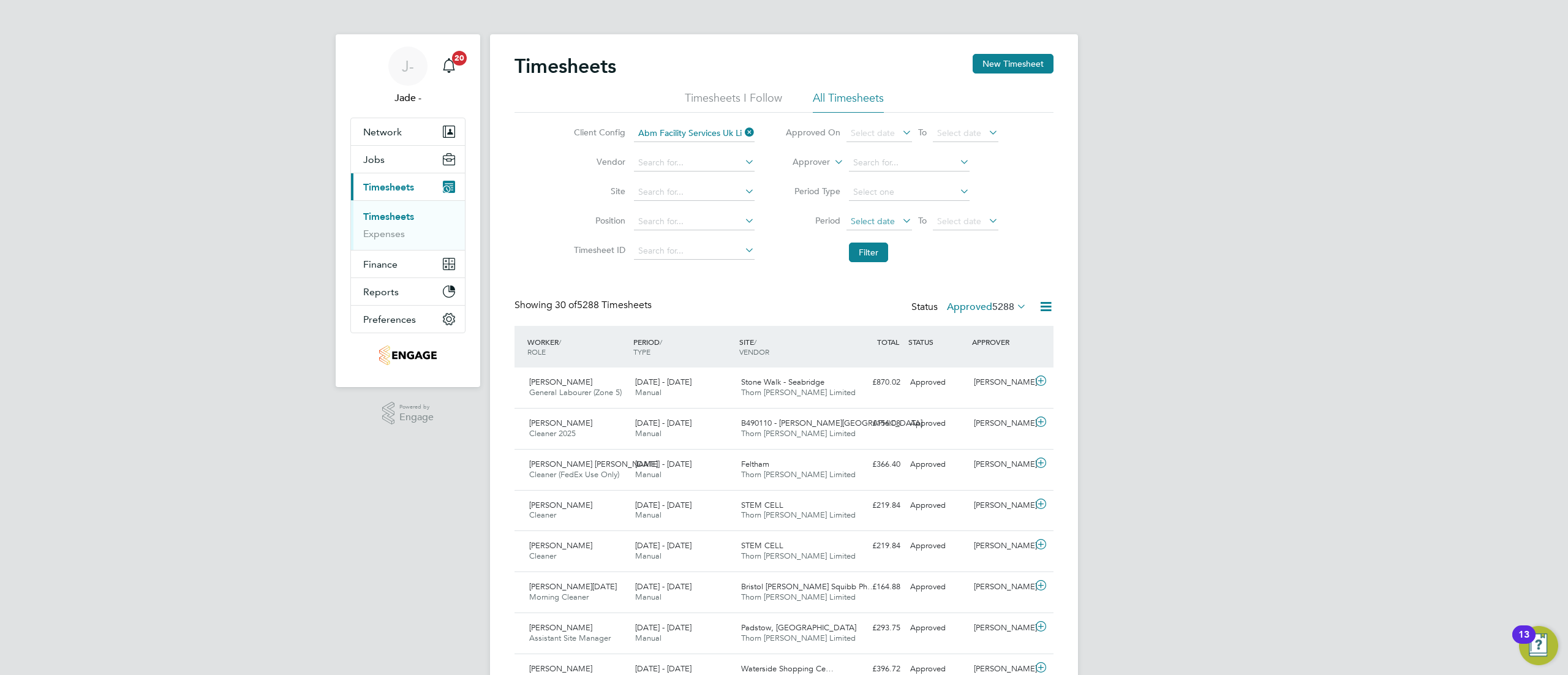
click at [882, 221] on span "Select date" at bounding box center [872, 221] width 44 height 11
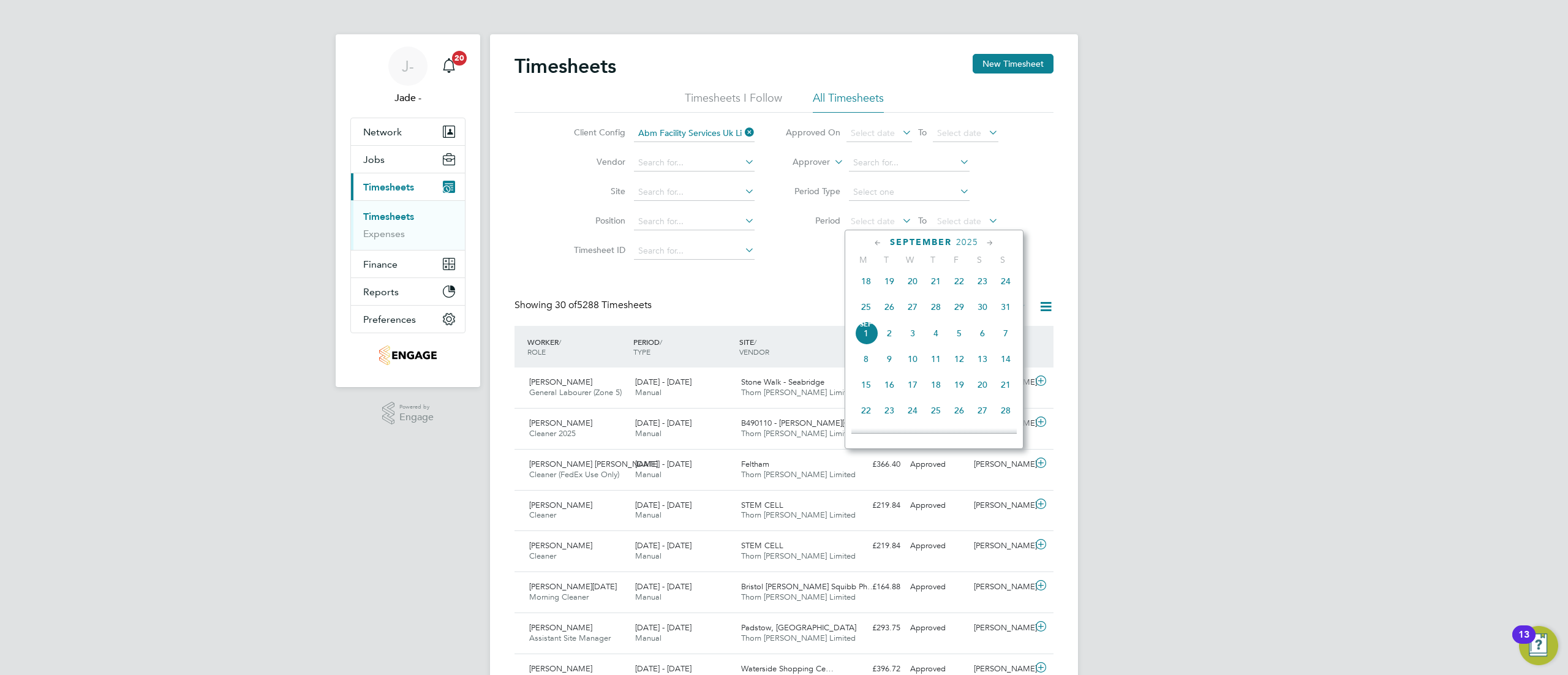
click at [989, 312] on span "30" at bounding box center [983, 307] width 23 height 23
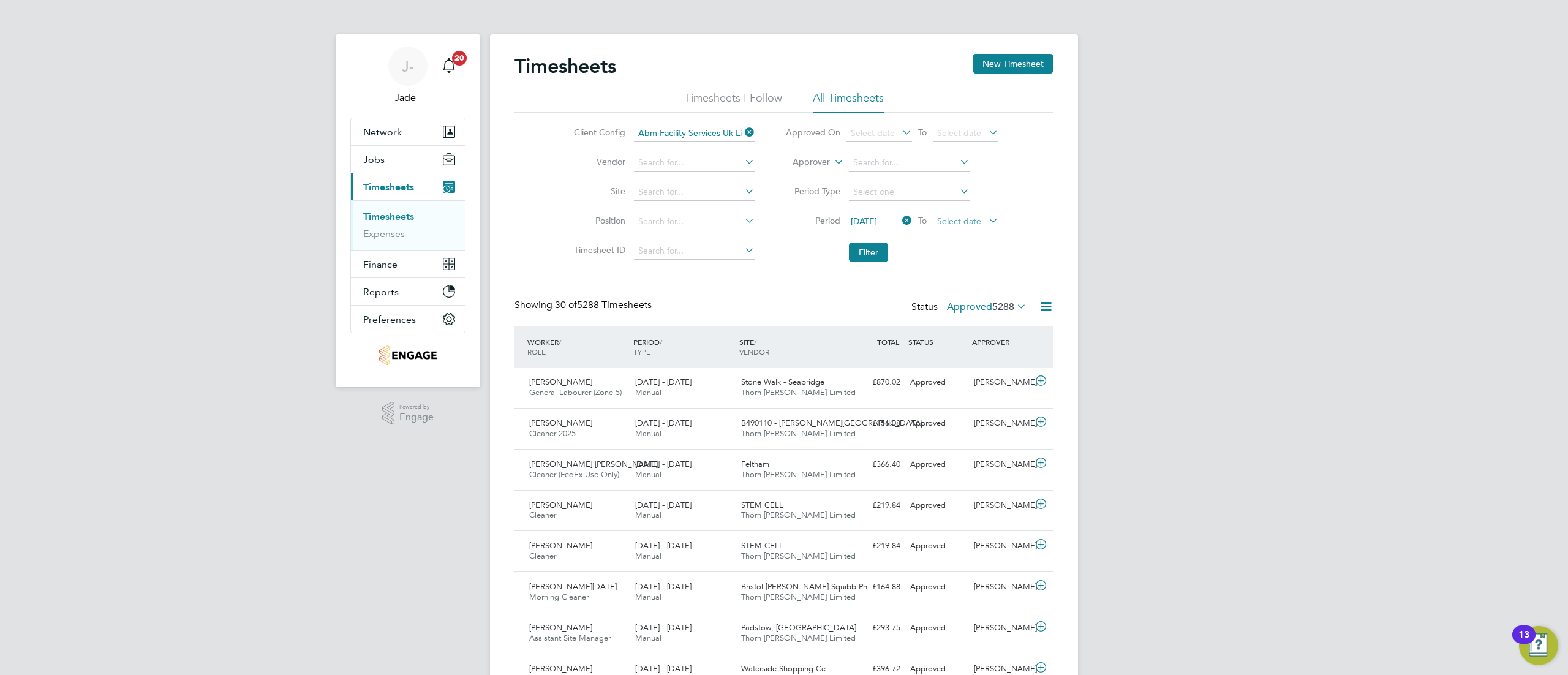
click at [972, 224] on span "Select date" at bounding box center [958, 221] width 44 height 11
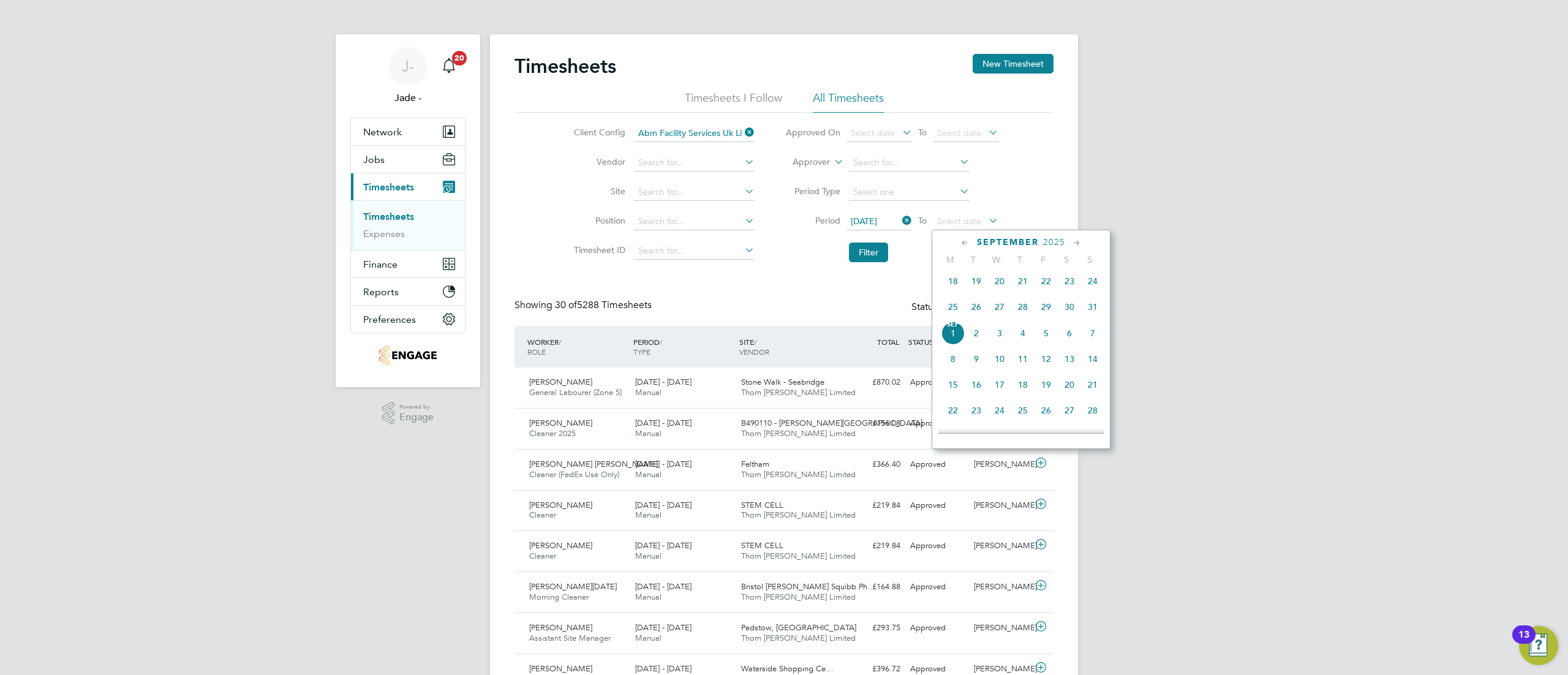
click at [1072, 283] on span "23" at bounding box center [1070, 281] width 23 height 23
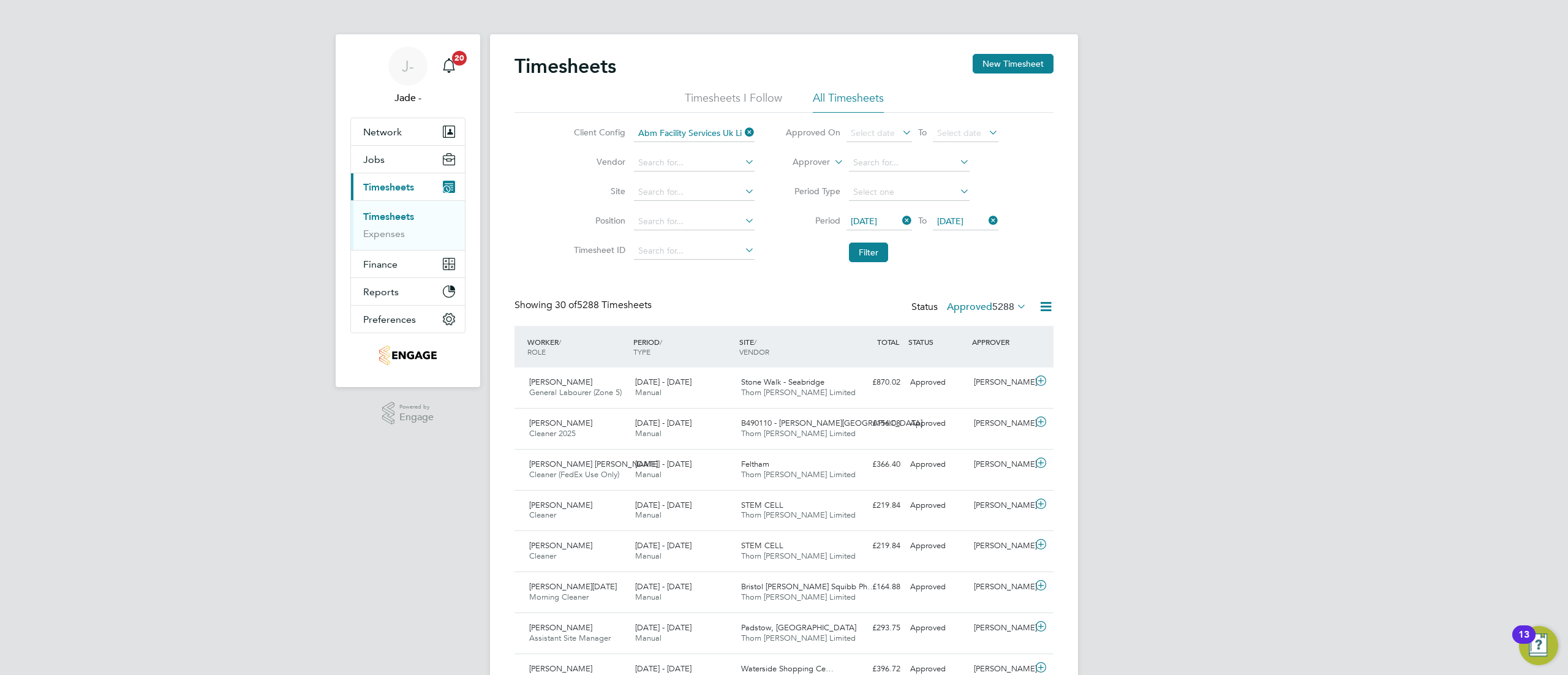
click at [877, 220] on span "[DATE]" at bounding box center [863, 221] width 26 height 11
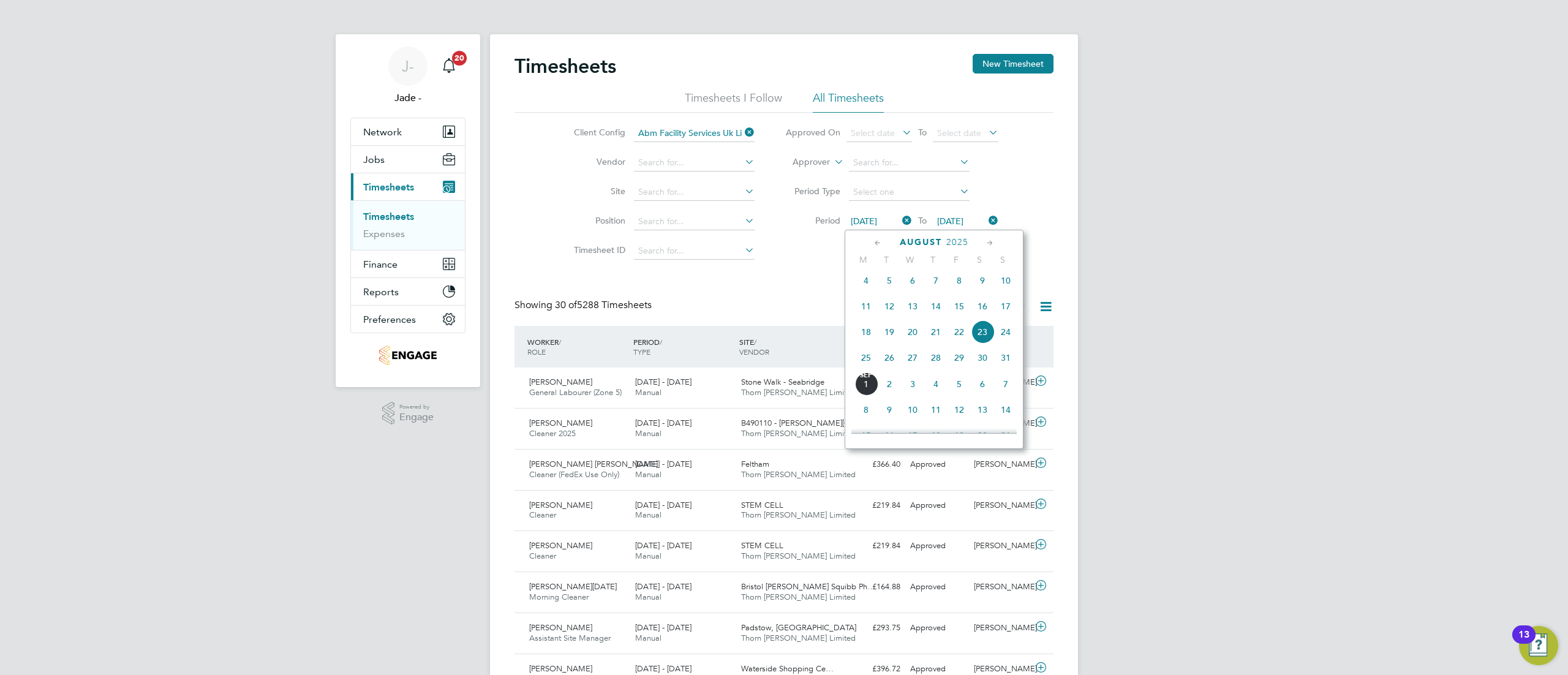
click at [964, 215] on span "[DATE]" at bounding box center [949, 221] width 26 height 11
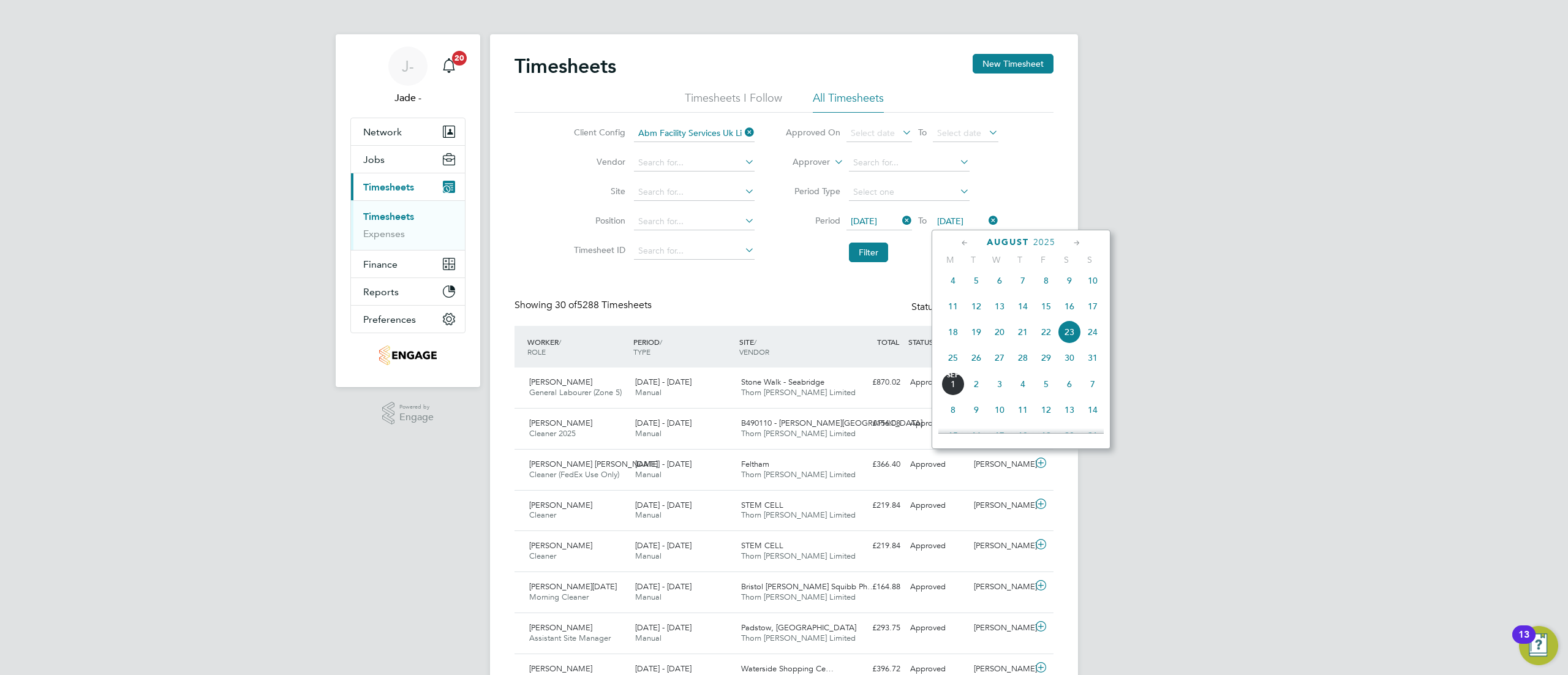
click at [1049, 360] on span "29" at bounding box center [1046, 358] width 23 height 23
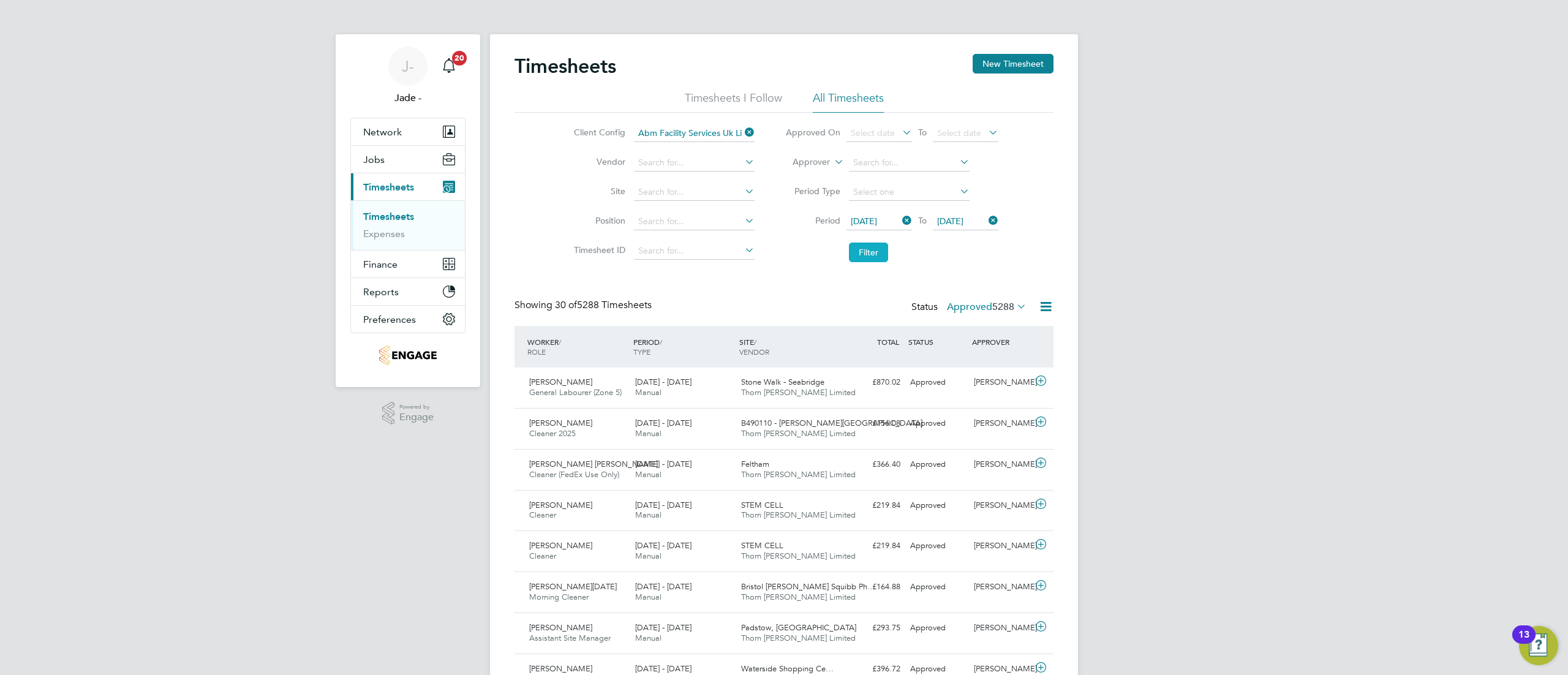
click at [867, 252] on button "Filter" at bounding box center [869, 253] width 39 height 20
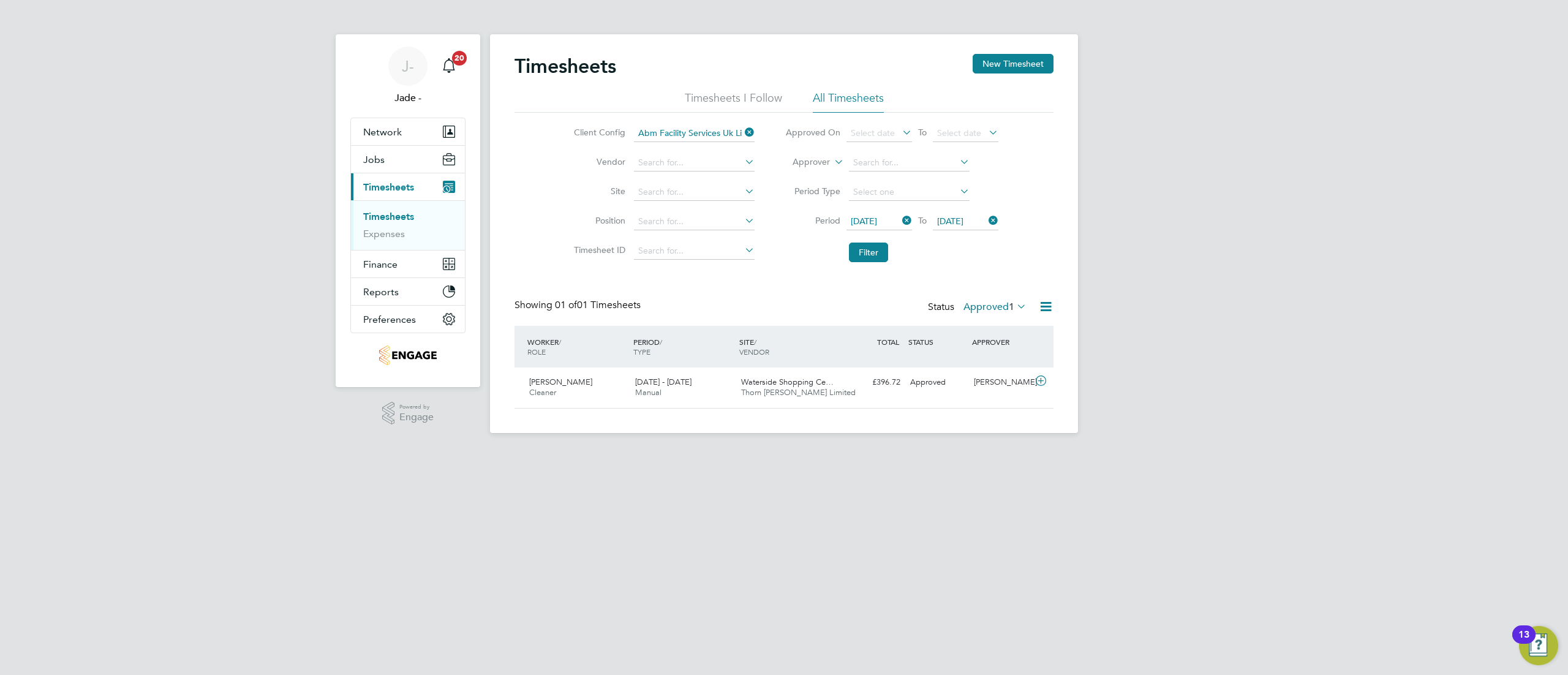
click at [1049, 303] on icon at bounding box center [1045, 306] width 15 height 15
click at [957, 361] on li "Download Timesheets Report" at bounding box center [969, 359] width 162 height 17
